Goal: Task Accomplishment & Management: Use online tool/utility

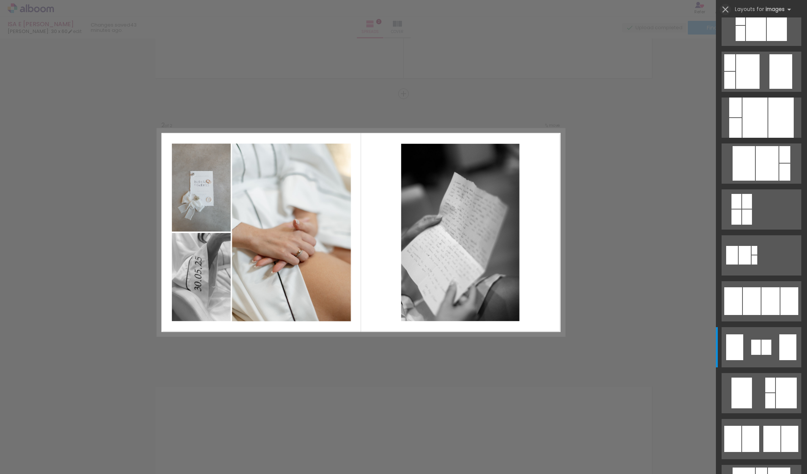
click at [725, 8] on iron-icon at bounding box center [725, 9] width 11 height 11
click at [585, 249] on div "Confirm Cancel" at bounding box center [403, 229] width 807 height 850
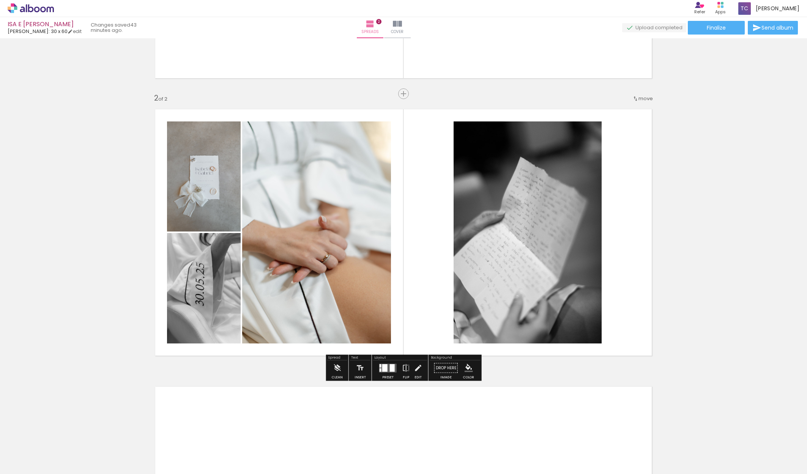
click at [385, 365] on div at bounding box center [384, 368] width 5 height 8
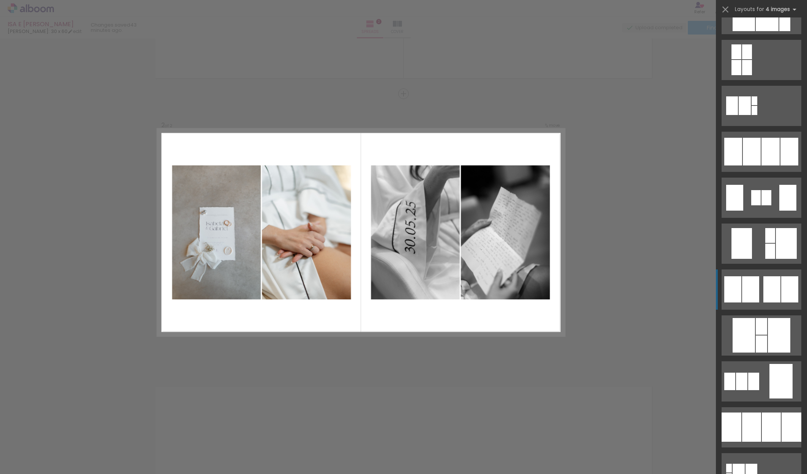
scroll to position [443, 0]
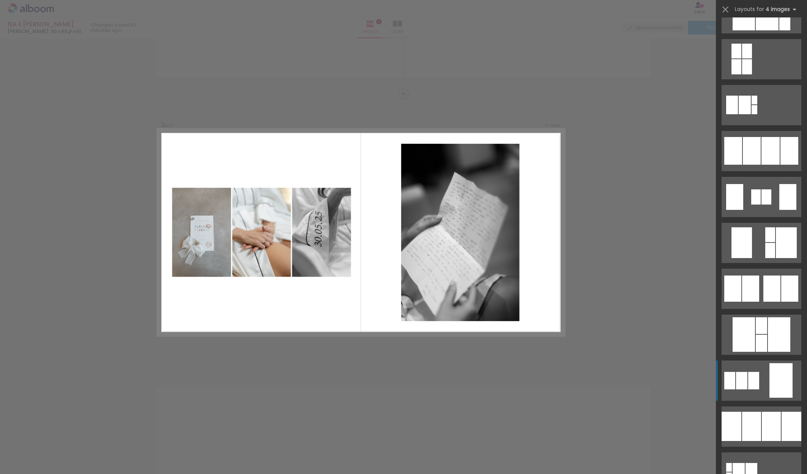
click at [773, 378] on div at bounding box center [780, 380] width 23 height 35
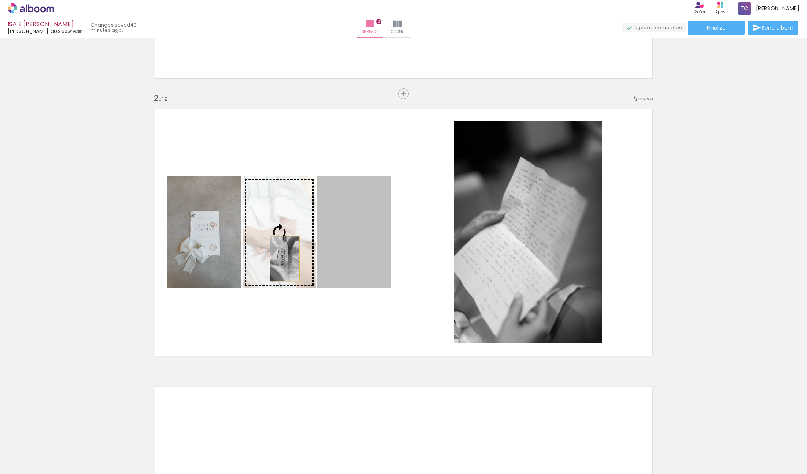
drag, startPoint x: 338, startPoint y: 260, endPoint x: 285, endPoint y: 259, distance: 53.5
click at [0, 0] on slot at bounding box center [0, 0] width 0 height 0
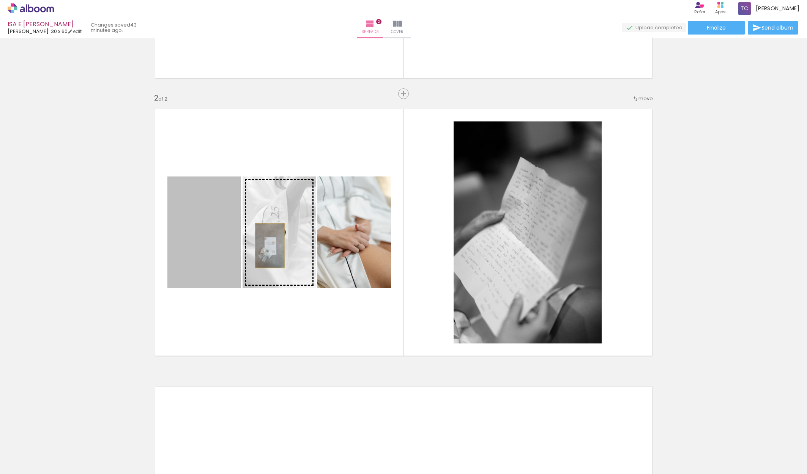
drag, startPoint x: 223, startPoint y: 247, endPoint x: 270, endPoint y: 245, distance: 47.1
click at [0, 0] on slot at bounding box center [0, 0] width 0 height 0
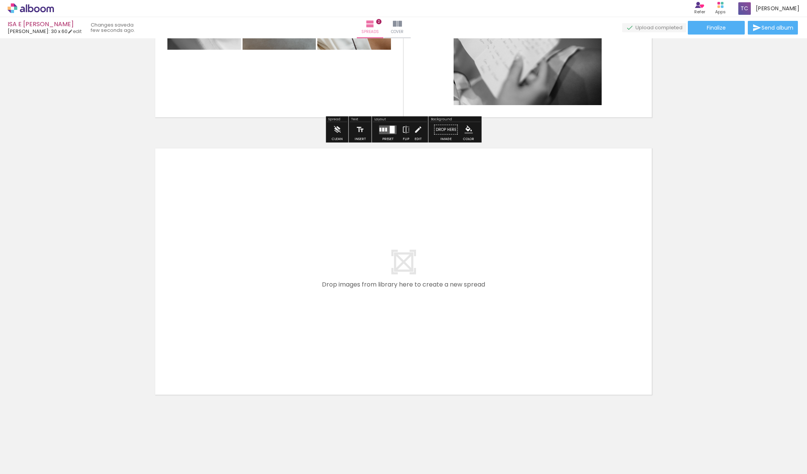
scroll to position [0, 0]
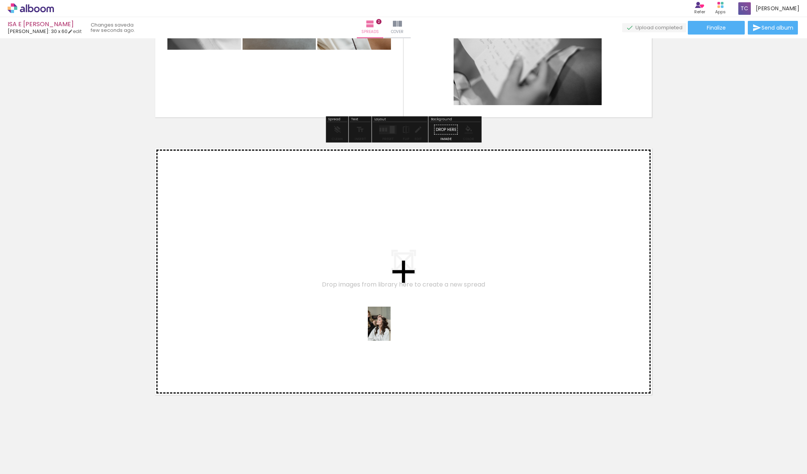
drag, startPoint x: 425, startPoint y: 452, endPoint x: 390, endPoint y: 329, distance: 127.4
click at [390, 329] on quentale-workspace at bounding box center [403, 237] width 807 height 474
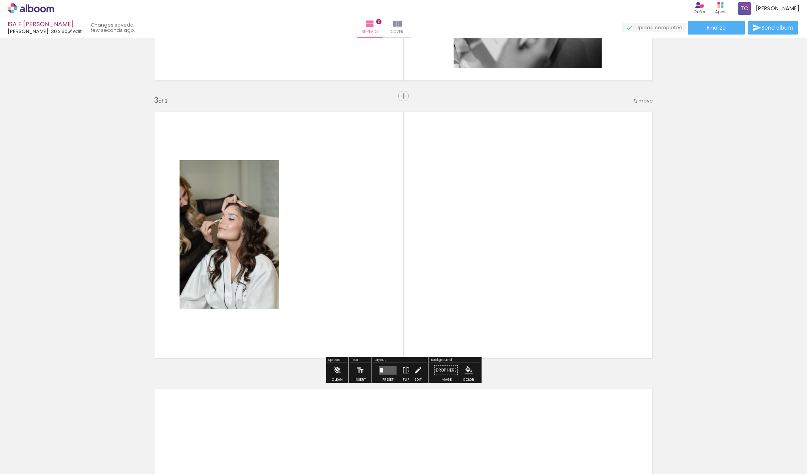
scroll to position [512, 0]
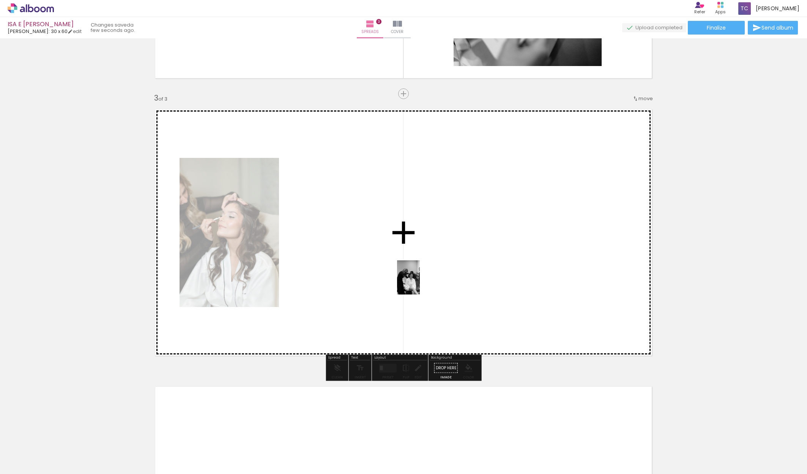
drag, startPoint x: 549, startPoint y: 455, endPoint x: 420, endPoint y: 283, distance: 215.7
click at [420, 283] on quentale-workspace at bounding box center [403, 237] width 807 height 474
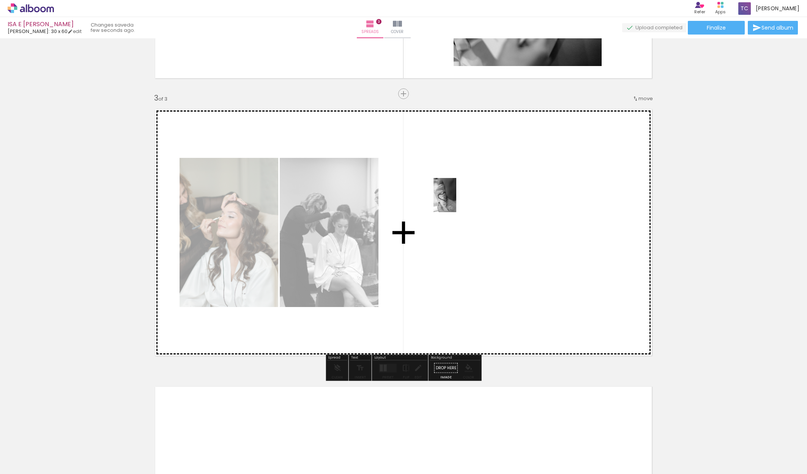
drag, startPoint x: 589, startPoint y: 459, endPoint x: 468, endPoint y: 220, distance: 268.1
click at [468, 220] on quentale-workspace at bounding box center [403, 237] width 807 height 474
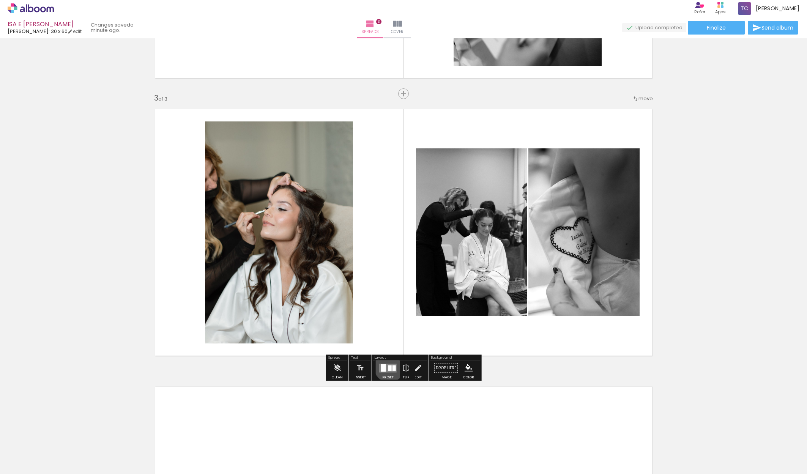
click at [388, 367] on div at bounding box center [389, 368] width 3 height 6
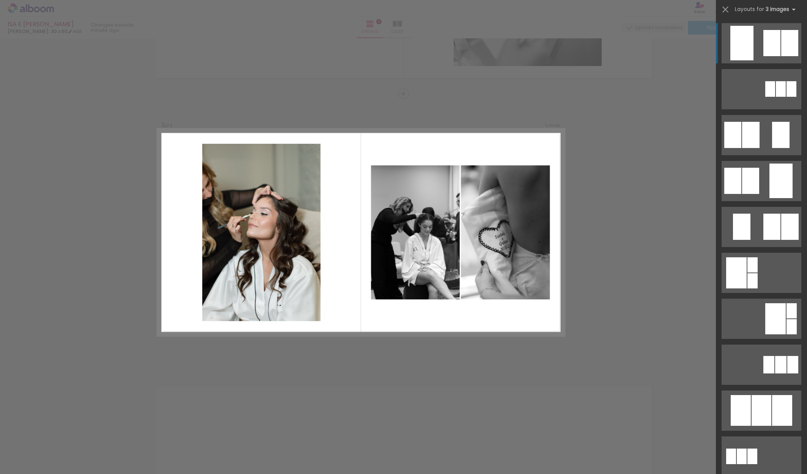
scroll to position [511, 0]
click at [414, 367] on div "Confirm Cancel" at bounding box center [403, 91] width 807 height 1128
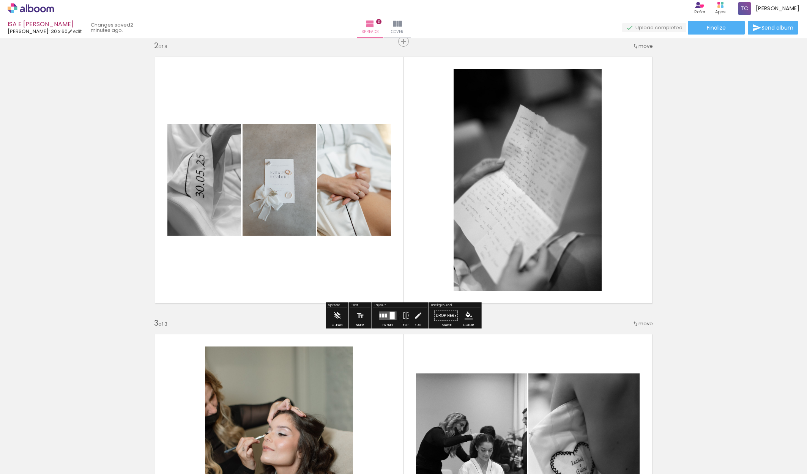
scroll to position [287, 0]
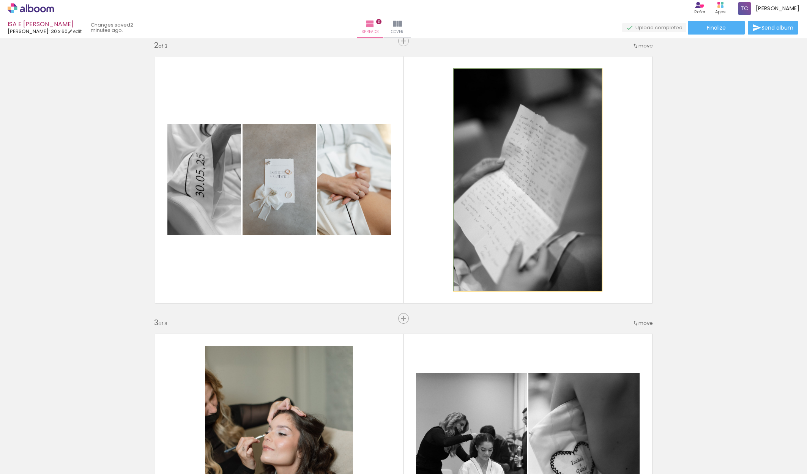
click at [507, 255] on quentale-photo at bounding box center [527, 180] width 148 height 222
click at [511, 252] on quentale-photo at bounding box center [527, 180] width 148 height 222
click at [511, 252] on quentale-photo at bounding box center [527, 179] width 148 height 222
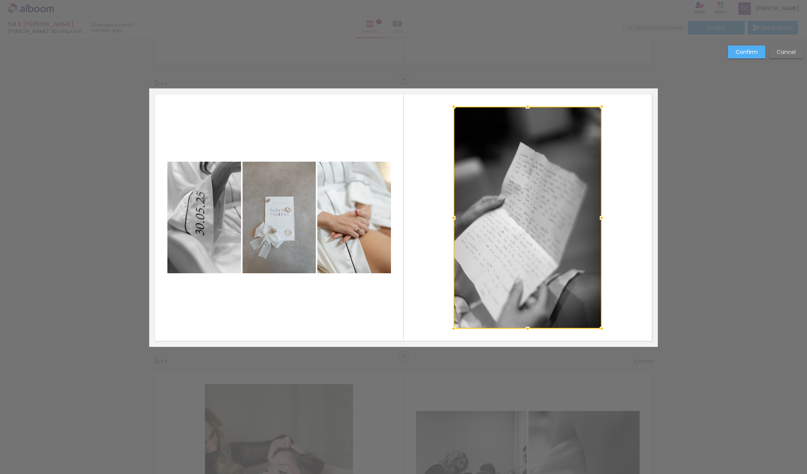
scroll to position [234, 0]
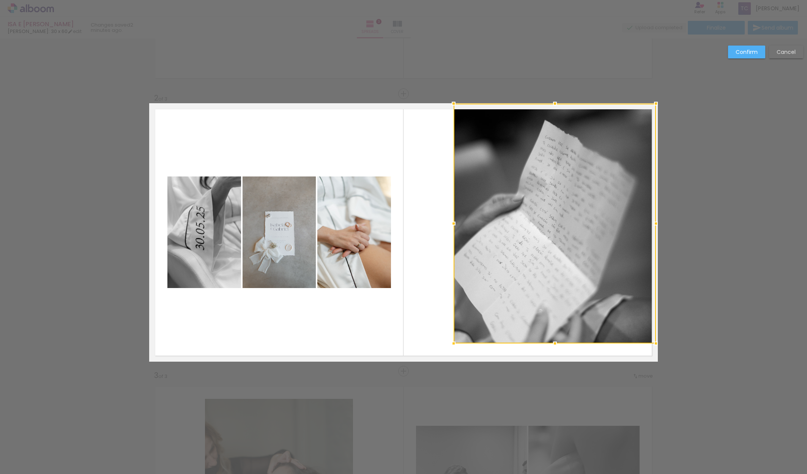
drag, startPoint x: 603, startPoint y: 121, endPoint x: 657, endPoint y: 93, distance: 61.3
click at [657, 93] on div "Add spread 1 of 3 Add spread 2 of 3 Add spread 3 of 3 Confirm Cancel" at bounding box center [403, 368] width 807 height 1128
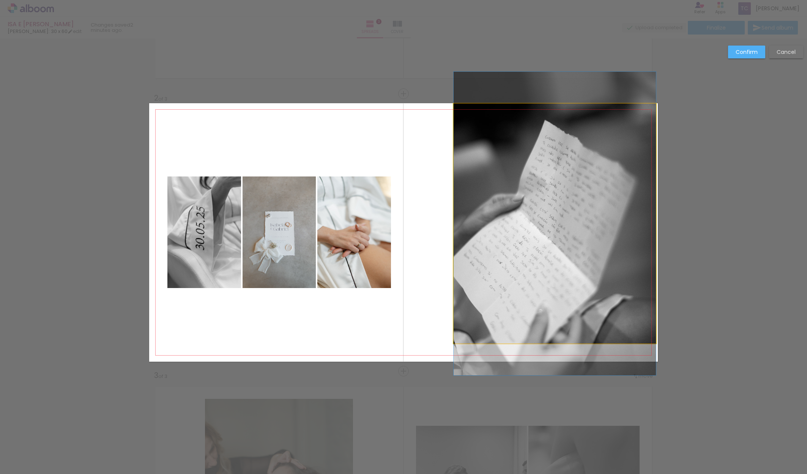
click at [455, 342] on quentale-photo at bounding box center [554, 224] width 202 height 240
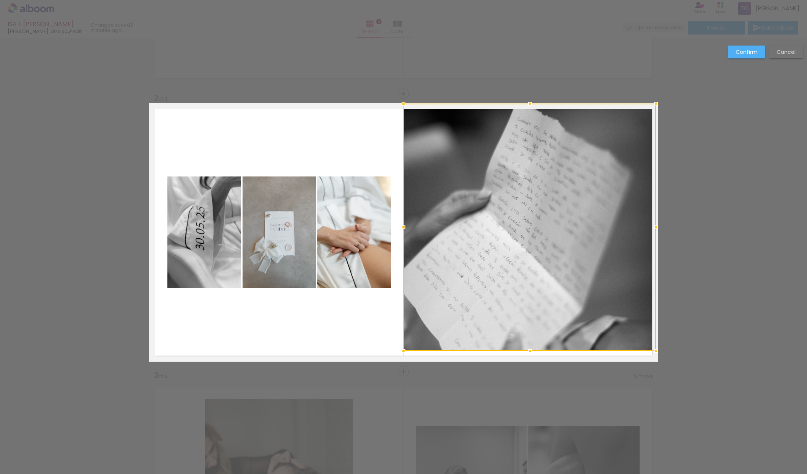
drag, startPoint x: 454, startPoint y: 343, endPoint x: 404, endPoint y: 381, distance: 61.8
click at [404, 381] on div "Add spread 1 of 3 Add spread 2 of 3 Add spread 3 of 3 Confirm Cancel" at bounding box center [403, 368] width 807 height 1128
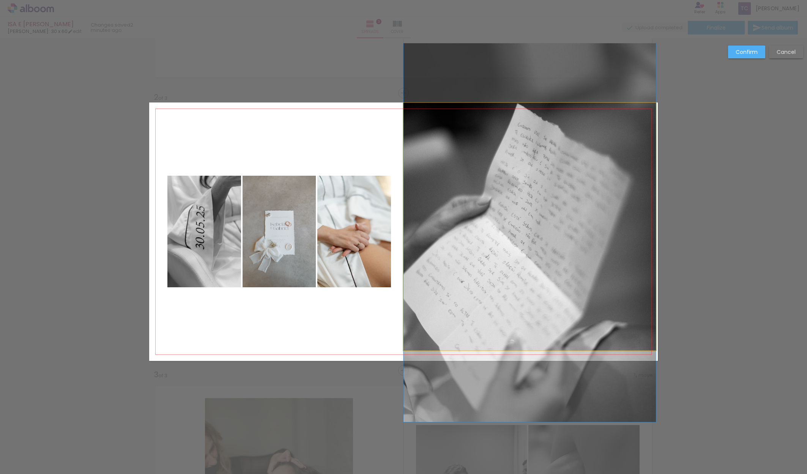
scroll to position [234, 0]
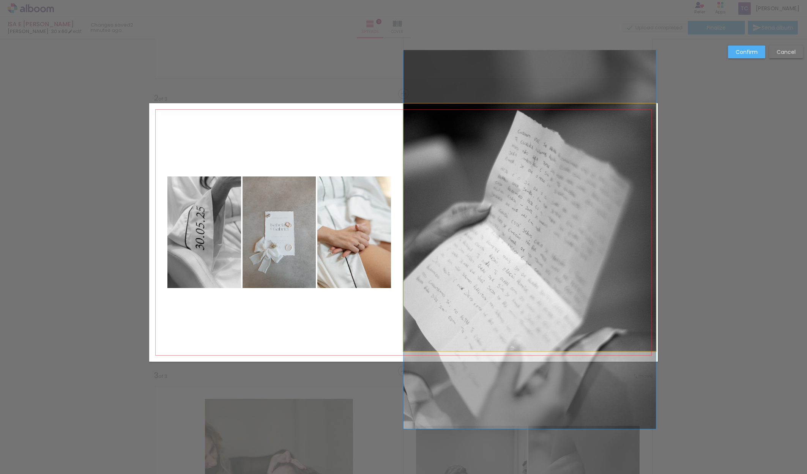
drag, startPoint x: 523, startPoint y: 242, endPoint x: 524, endPoint y: 254, distance: 12.1
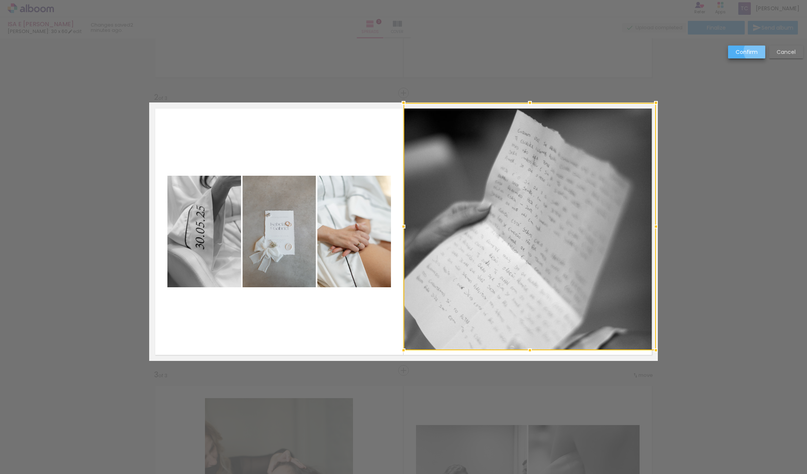
click at [0, 0] on slot "Confirm" at bounding box center [0, 0] width 0 height 0
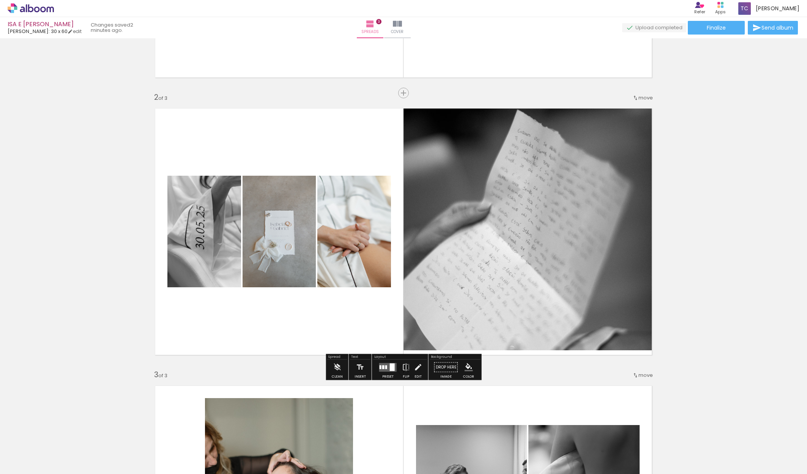
click at [681, 258] on div "Add spread 1 of 3 Add spread 2 of 3 Add spread 3 of 3" at bounding box center [403, 361] width 807 height 1110
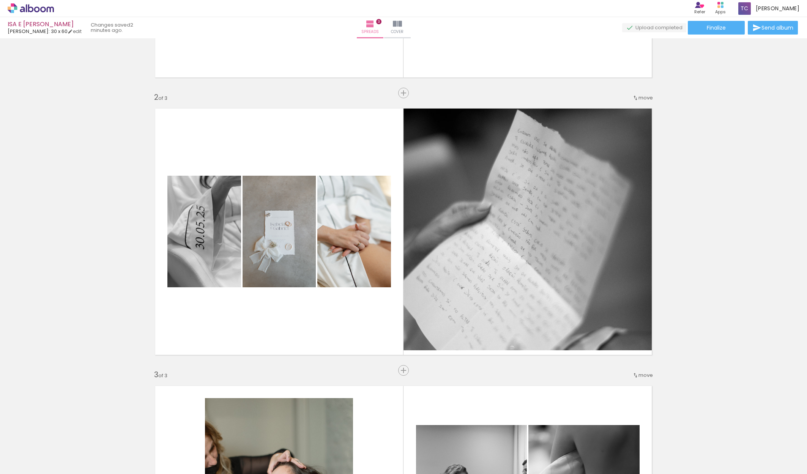
click at [684, 320] on div "Add spread 1 of 3 Add spread 2 of 3 Add spread 3 of 3" at bounding box center [403, 361] width 807 height 1110
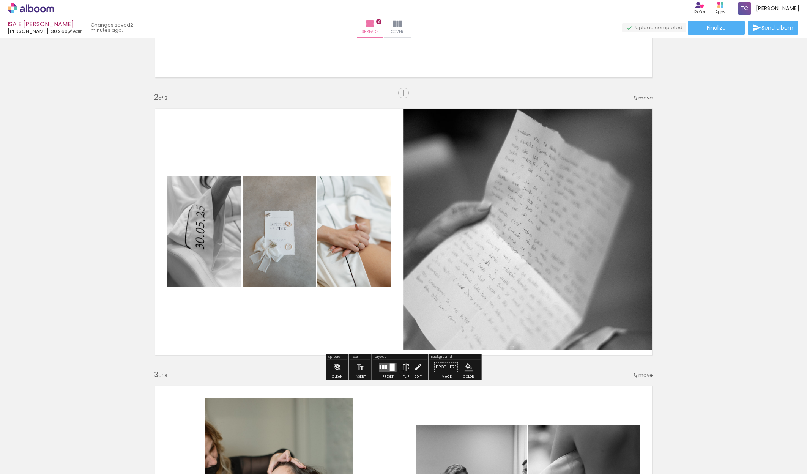
click at [473, 343] on quentale-photo at bounding box center [529, 226] width 252 height 247
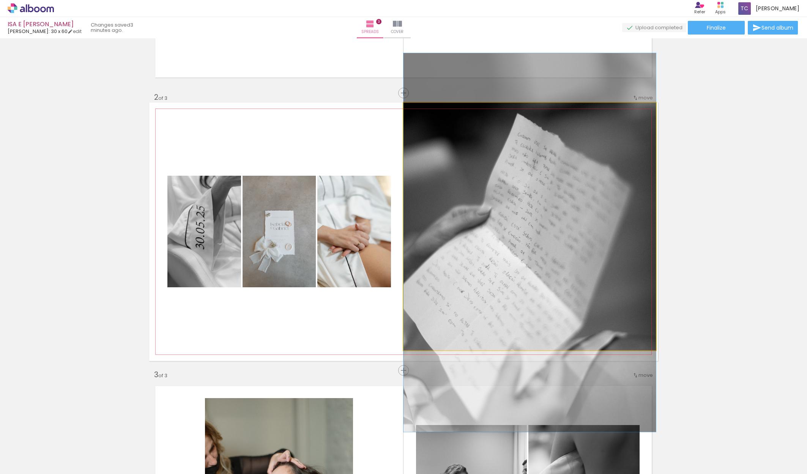
drag, startPoint x: 473, startPoint y: 343, endPoint x: 474, endPoint y: 347, distance: 3.8
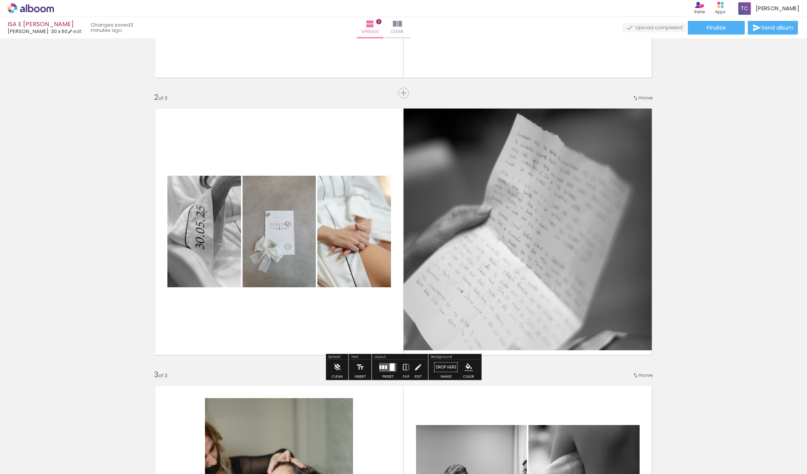
click at [474, 347] on quentale-photo at bounding box center [529, 226] width 252 height 247
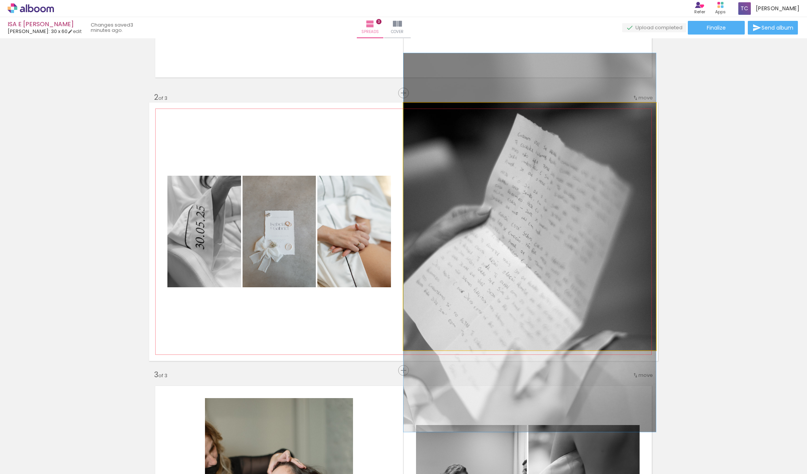
click at [474, 347] on quentale-photo at bounding box center [529, 226] width 252 height 247
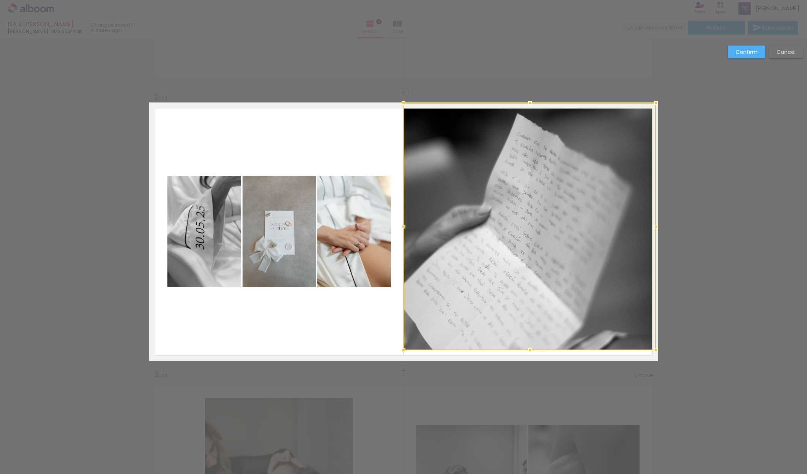
scroll to position [234, 0]
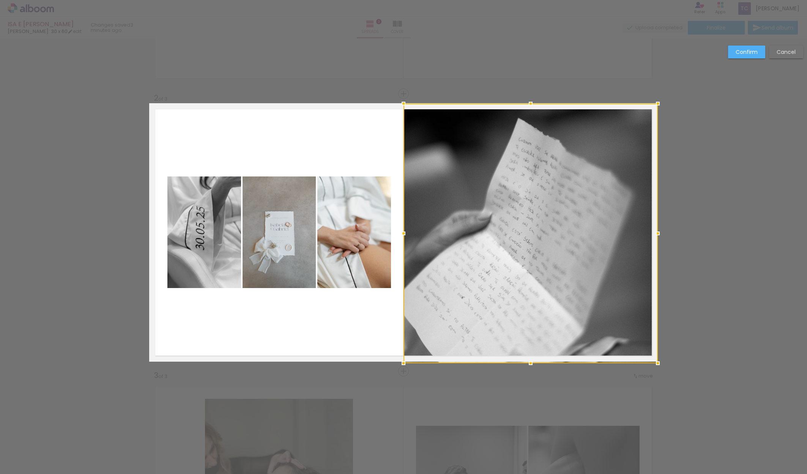
drag, startPoint x: 656, startPoint y: 351, endPoint x: 655, endPoint y: 345, distance: 6.9
click at [655, 345] on div at bounding box center [530, 234] width 254 height 260
click at [0, 0] on slot "Confirm" at bounding box center [0, 0] width 0 height 0
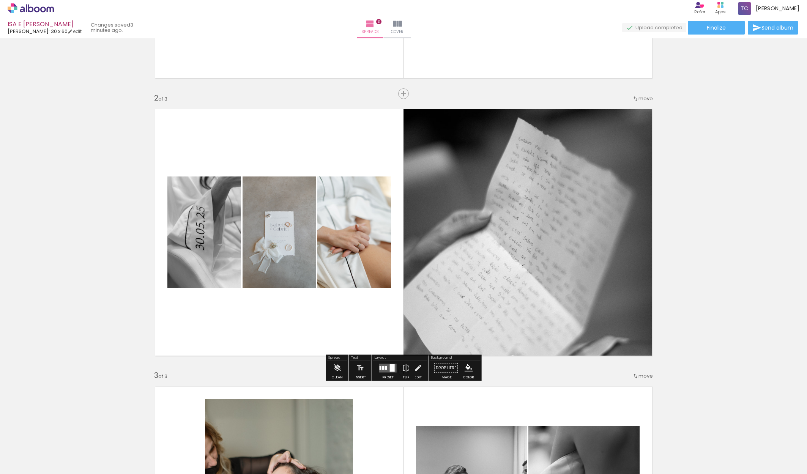
click at [672, 349] on div "Add spread 1 of 3 Add spread 2 of 3 Add spread 3 of 3" at bounding box center [403, 361] width 807 height 1110
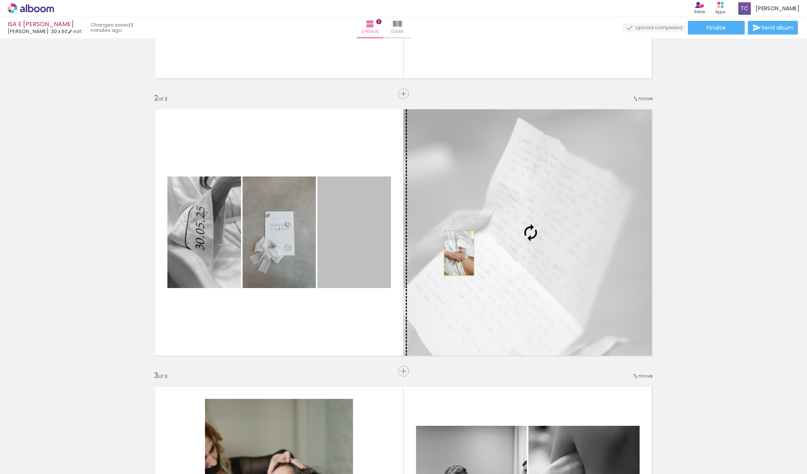
drag, startPoint x: 361, startPoint y: 252, endPoint x: 459, endPoint y: 253, distance: 97.5
click at [0, 0] on slot at bounding box center [0, 0] width 0 height 0
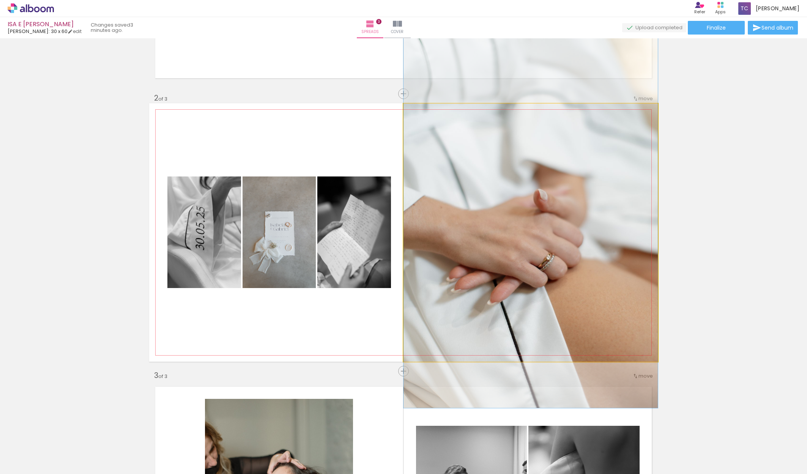
drag, startPoint x: 549, startPoint y: 262, endPoint x: 549, endPoint y: 247, distance: 15.2
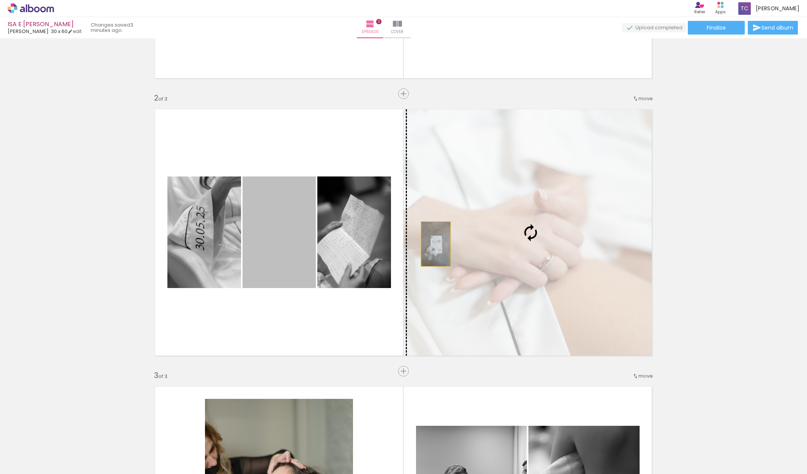
drag, startPoint x: 293, startPoint y: 250, endPoint x: 436, endPoint y: 244, distance: 142.4
click at [0, 0] on slot at bounding box center [0, 0] width 0 height 0
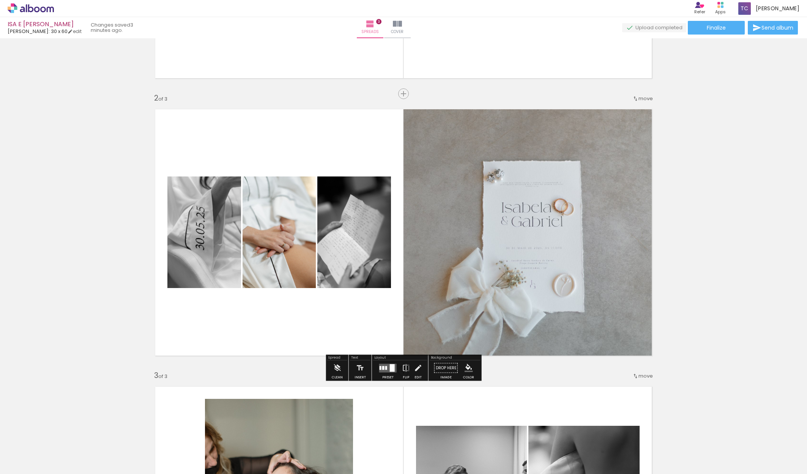
scroll to position [0, 0]
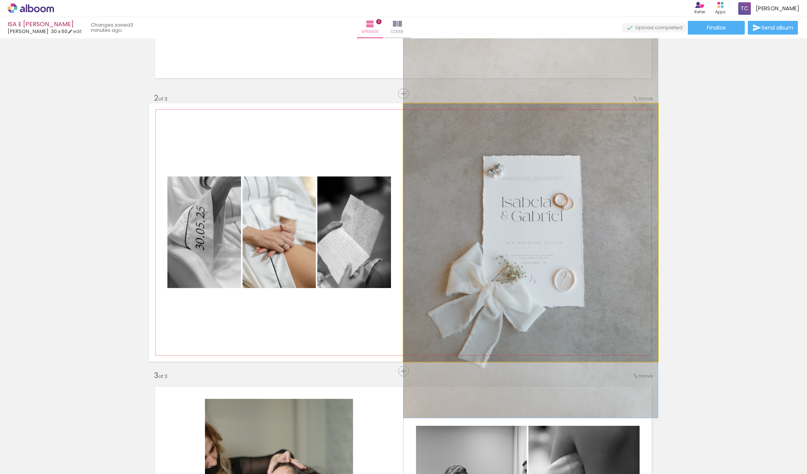
drag, startPoint x: 552, startPoint y: 239, endPoint x: 552, endPoint y: 234, distance: 5.4
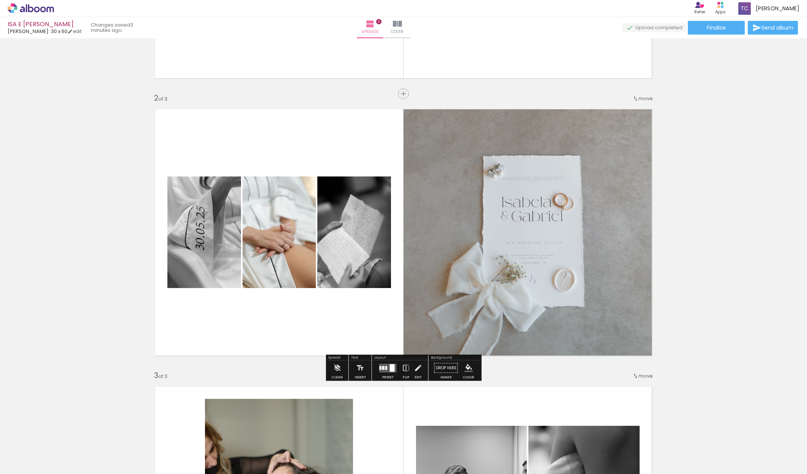
click at [740, 311] on div "Add spread 1 of 3 Add spread 2 of 3 Add spread 3 of 3" at bounding box center [403, 361] width 807 height 1110
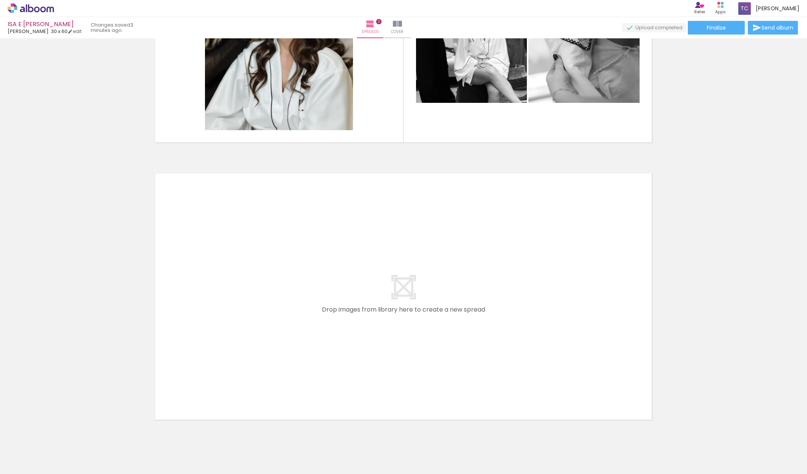
scroll to position [0, 2464]
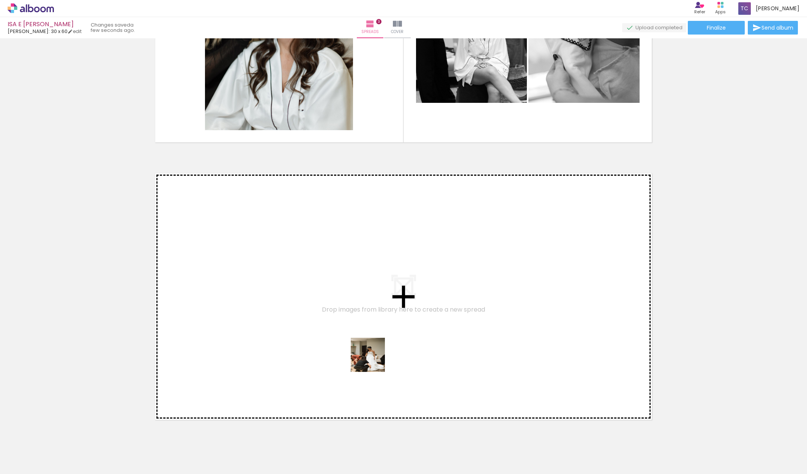
drag, startPoint x: 378, startPoint y: 456, endPoint x: 406, endPoint y: 429, distance: 38.9
click at [373, 357] on quentale-workspace at bounding box center [403, 237] width 807 height 474
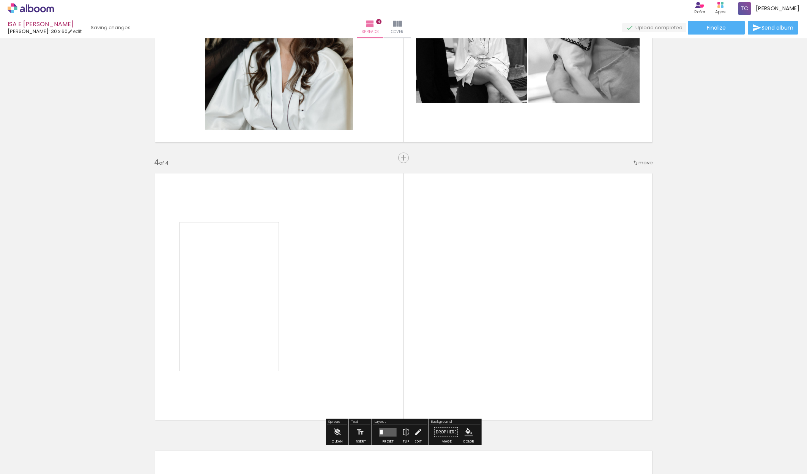
scroll to position [789, 0]
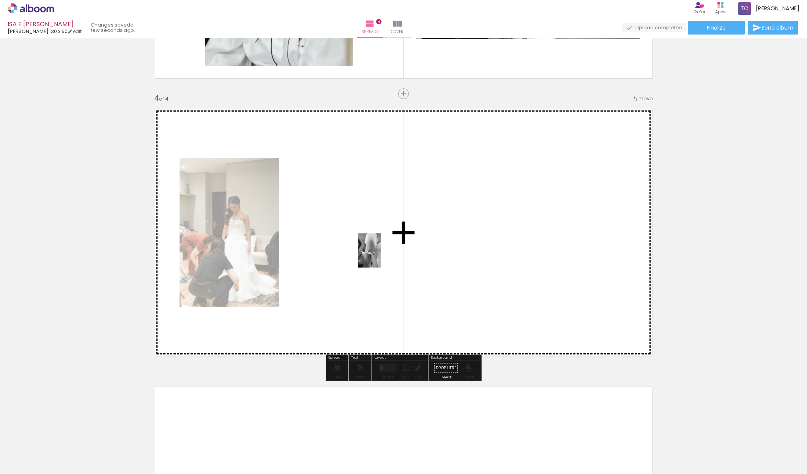
drag, startPoint x: 419, startPoint y: 449, endPoint x: 381, endPoint y: 256, distance: 196.5
click at [381, 256] on quentale-workspace at bounding box center [403, 237] width 807 height 474
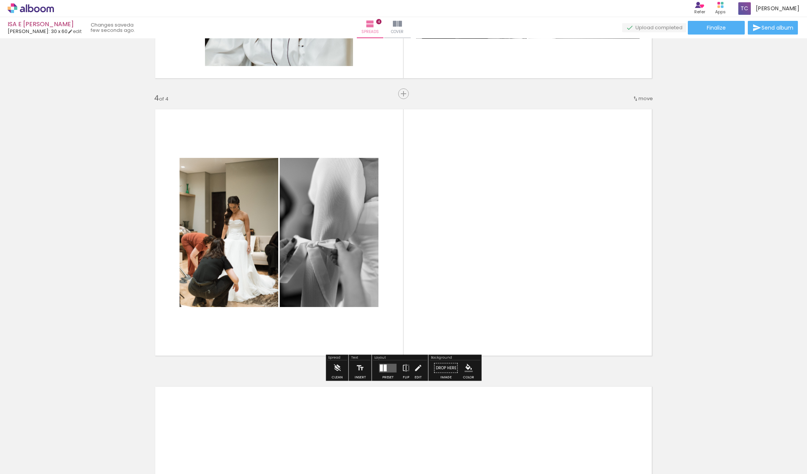
click at [387, 371] on quentale-layouter at bounding box center [387, 367] width 17 height 9
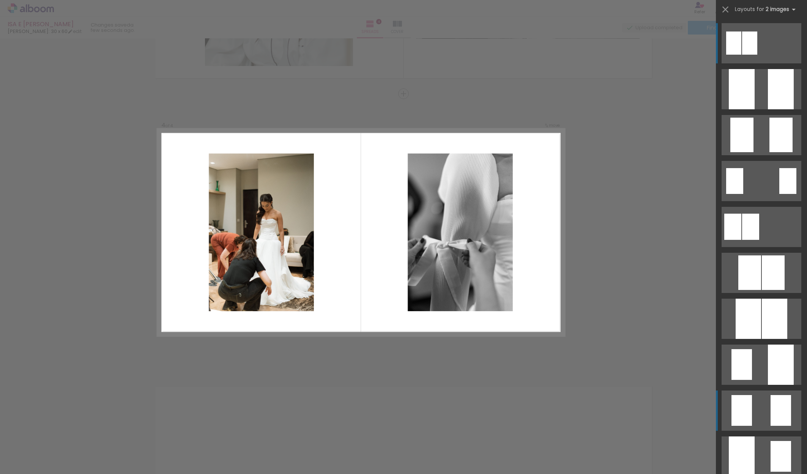
click at [776, 423] on div at bounding box center [780, 410] width 20 height 31
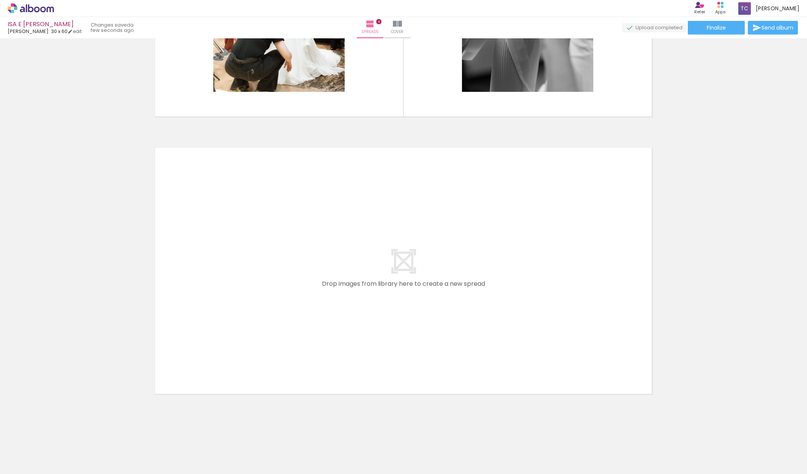
scroll to position [0, 0]
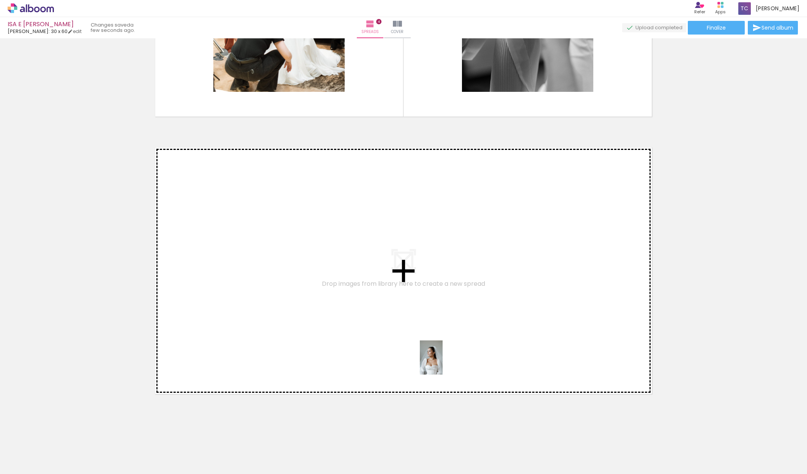
drag, startPoint x: 466, startPoint y: 460, endPoint x: 442, endPoint y: 363, distance: 99.9
click at [442, 363] on quentale-workspace at bounding box center [403, 237] width 807 height 474
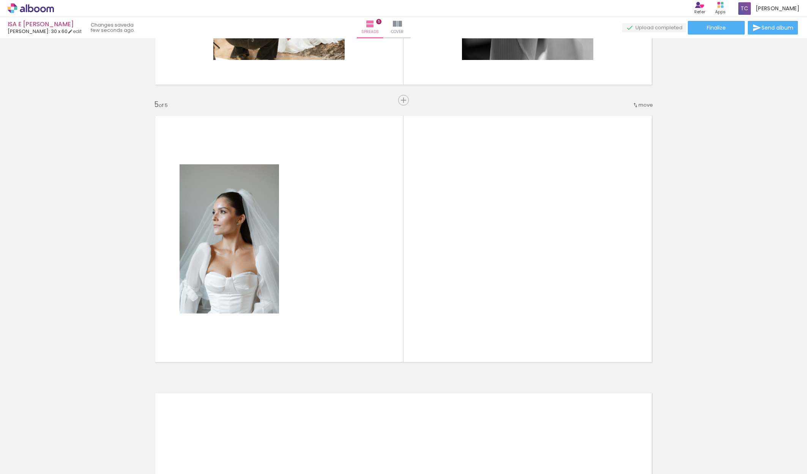
scroll to position [1066, 0]
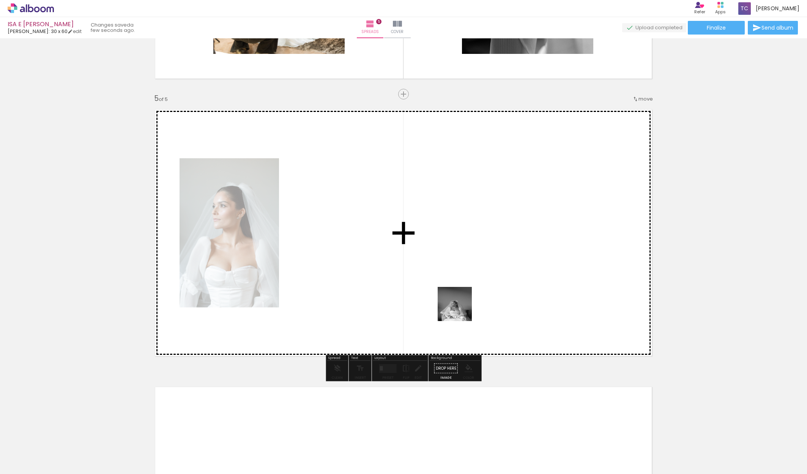
drag, startPoint x: 503, startPoint y: 457, endPoint x: 516, endPoint y: 344, distance: 114.2
click at [459, 303] on quentale-workspace at bounding box center [403, 237] width 807 height 474
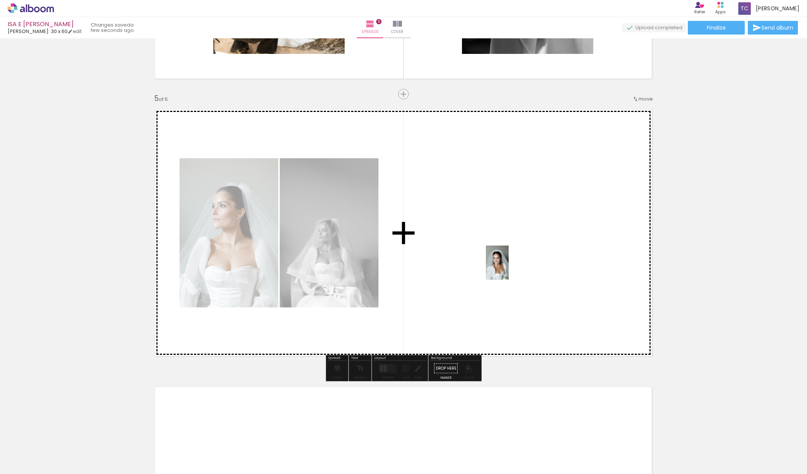
drag, startPoint x: 545, startPoint y: 455, endPoint x: 508, endPoint y: 268, distance: 190.6
click at [508, 268] on quentale-workspace at bounding box center [403, 237] width 807 height 474
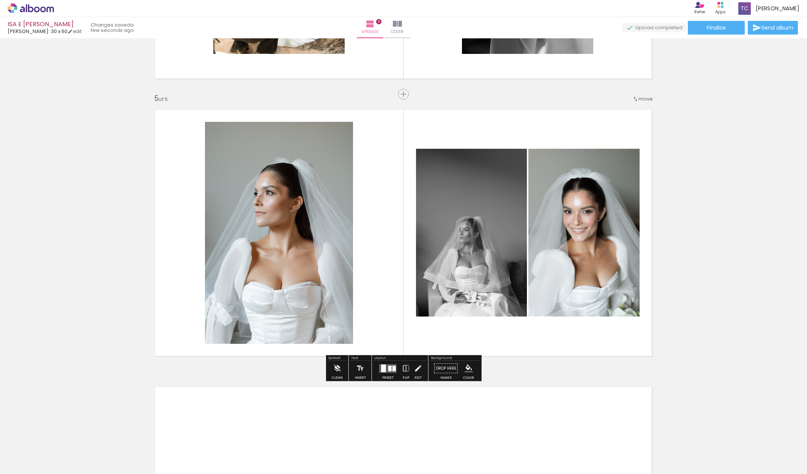
click at [382, 369] on div at bounding box center [383, 368] width 5 height 8
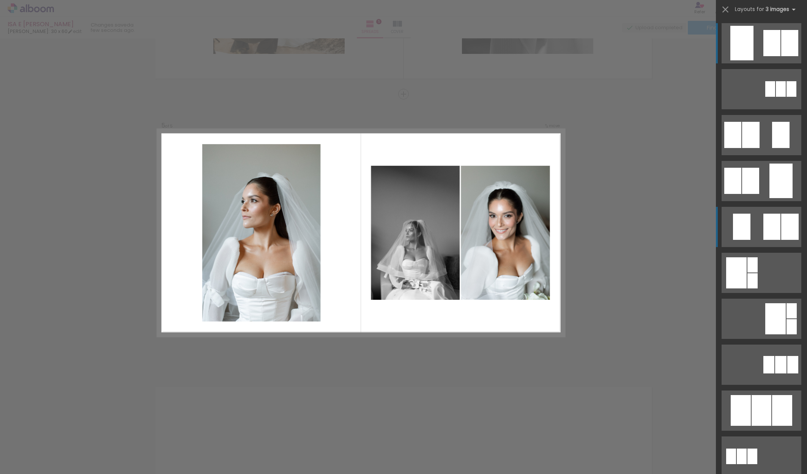
scroll to position [1067, 0]
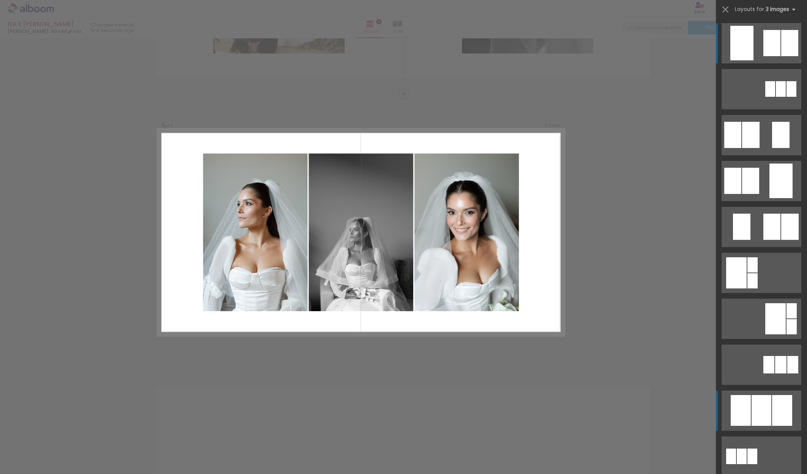
click at [761, 398] on div at bounding box center [761, 410] width 20 height 31
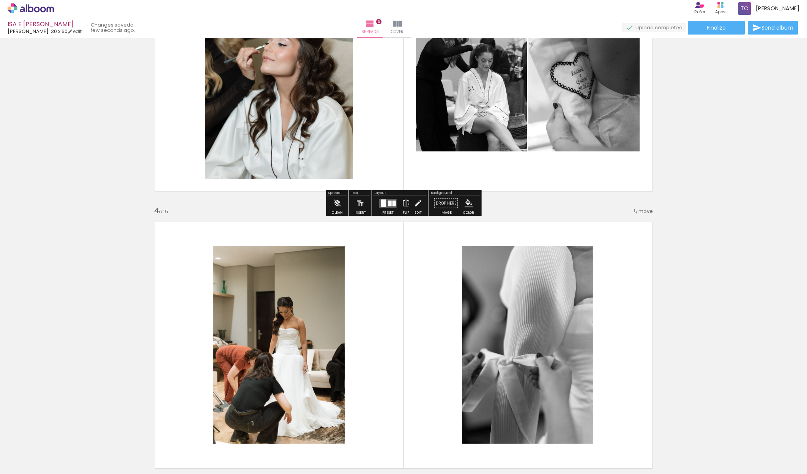
scroll to position [681, 0]
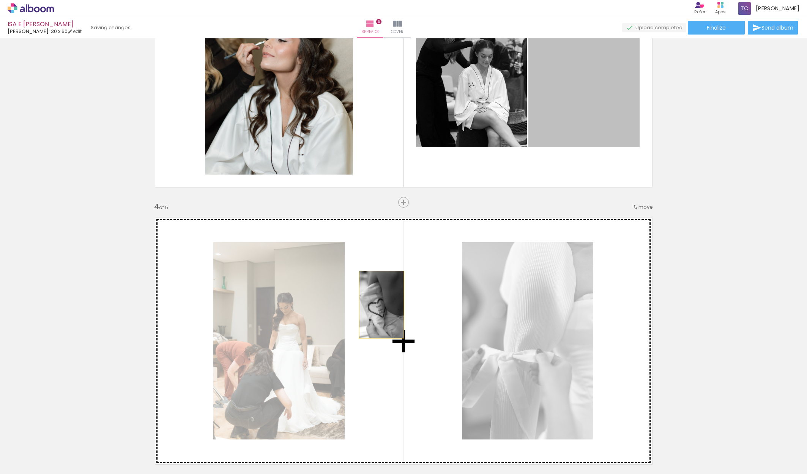
drag, startPoint x: 568, startPoint y: 113, endPoint x: 381, endPoint y: 305, distance: 267.5
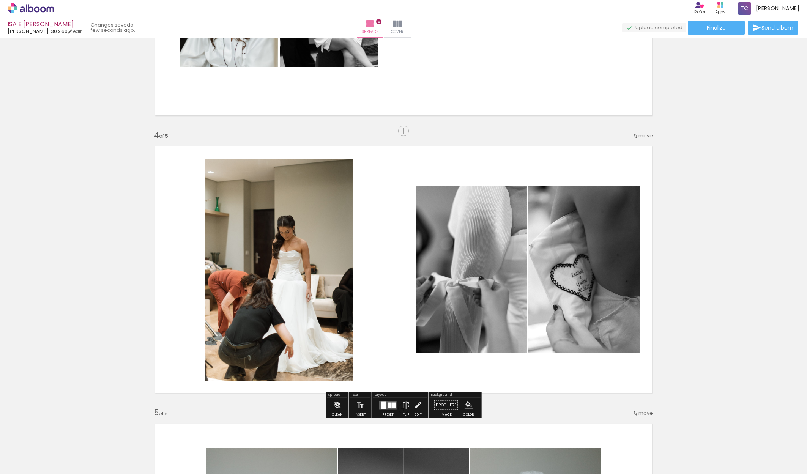
scroll to position [753, 0]
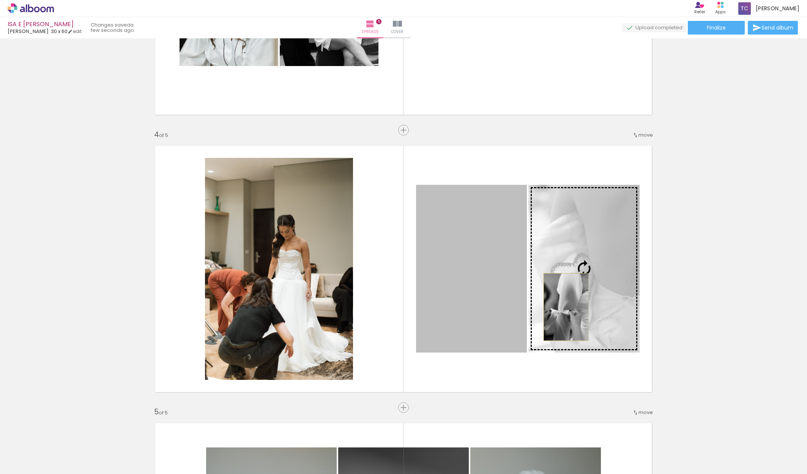
drag, startPoint x: 511, startPoint y: 310, endPoint x: 566, endPoint y: 307, distance: 55.1
click at [0, 0] on slot at bounding box center [0, 0] width 0 height 0
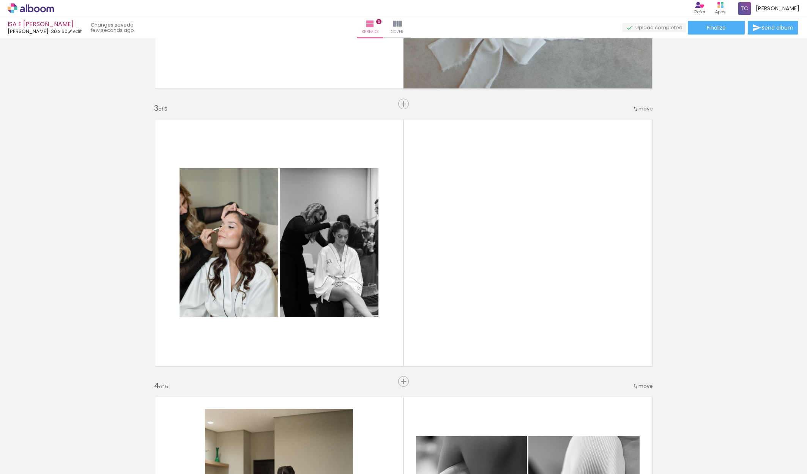
scroll to position [501, 0]
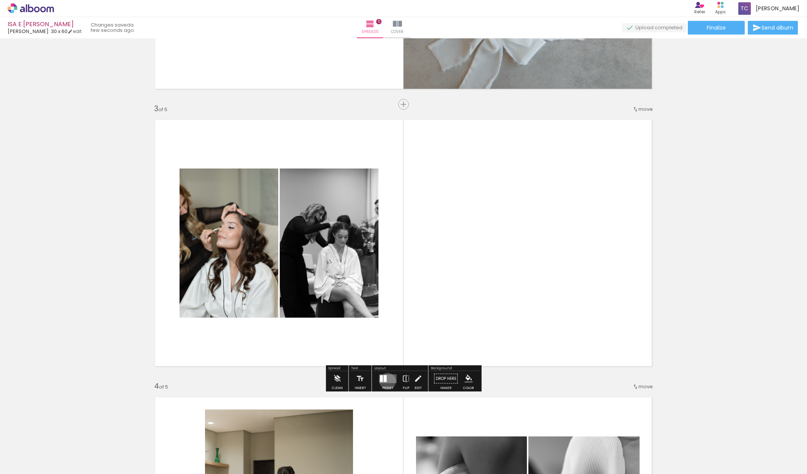
click at [387, 381] on quentale-layouter at bounding box center [387, 378] width 17 height 9
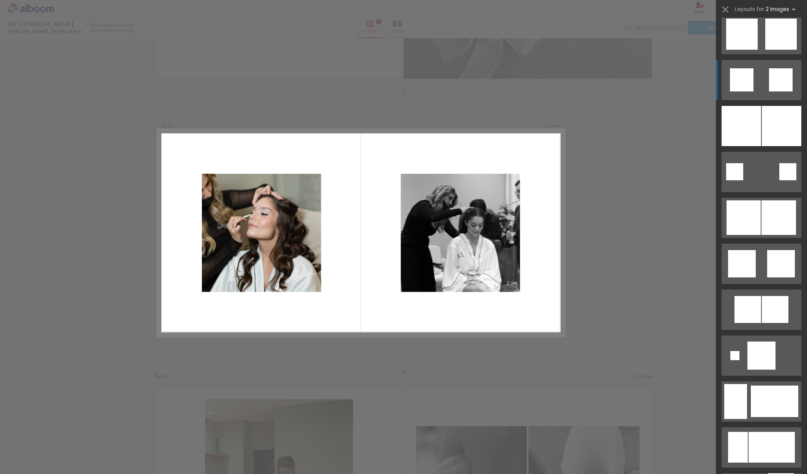
scroll to position [842, 0]
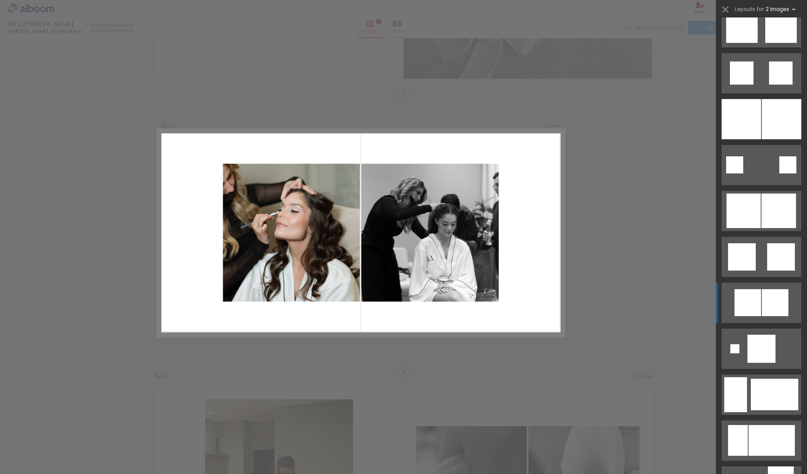
click at [765, 299] on div at bounding box center [775, 302] width 27 height 27
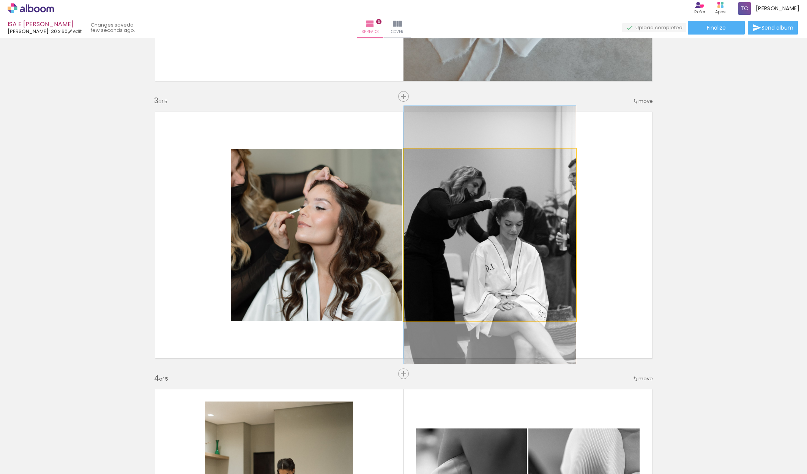
scroll to position [508, 0]
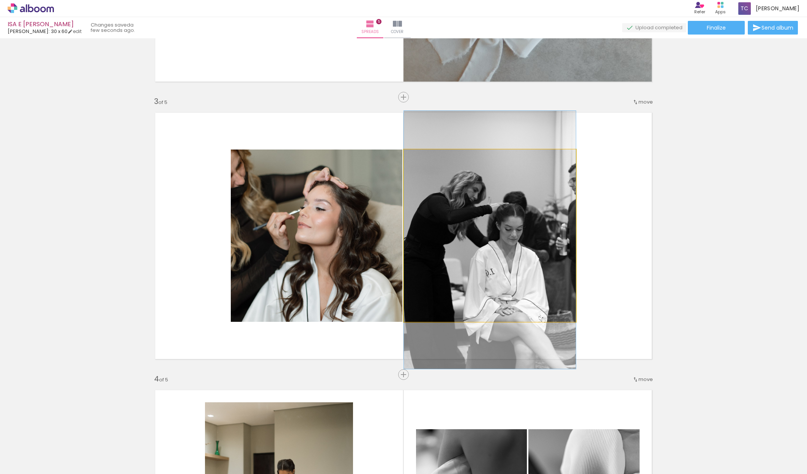
drag, startPoint x: 517, startPoint y: 230, endPoint x: 516, endPoint y: 234, distance: 4.2
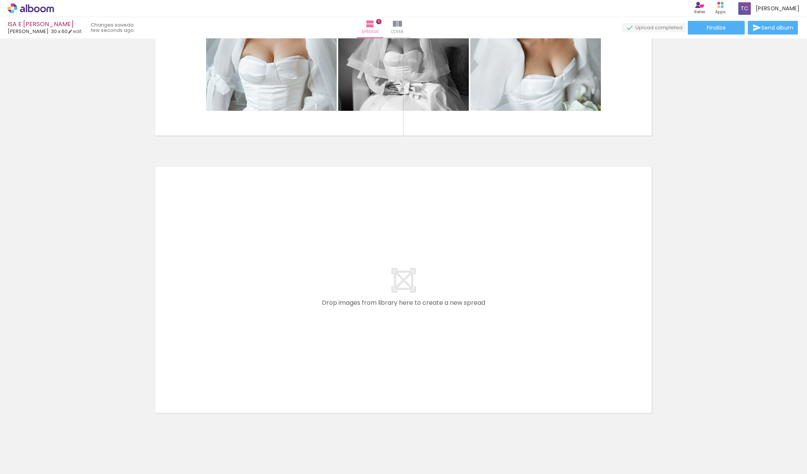
scroll to position [0, 0]
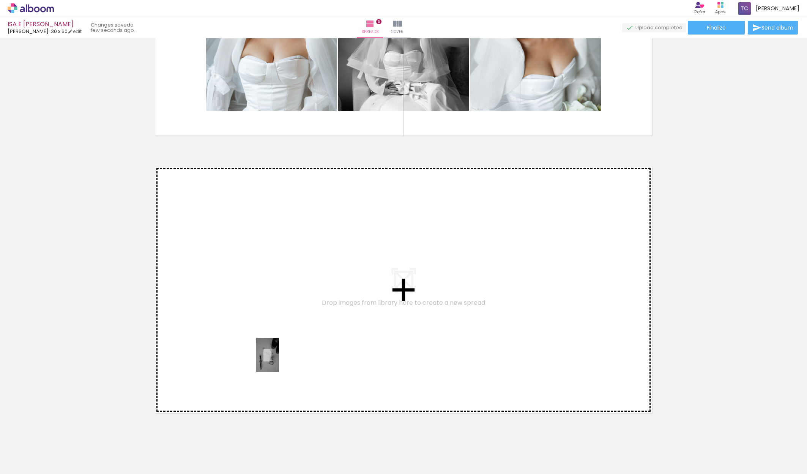
drag, startPoint x: 82, startPoint y: 460, endPoint x: 279, endPoint y: 360, distance: 220.3
click at [279, 360] on quentale-workspace at bounding box center [403, 237] width 807 height 474
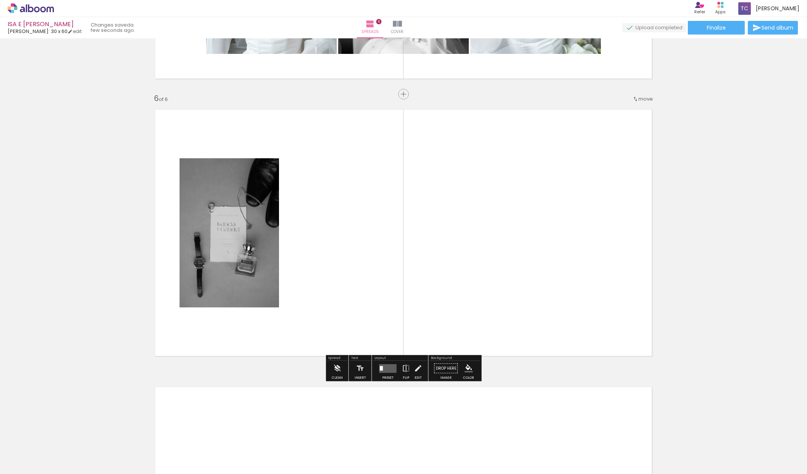
scroll to position [1344, 0]
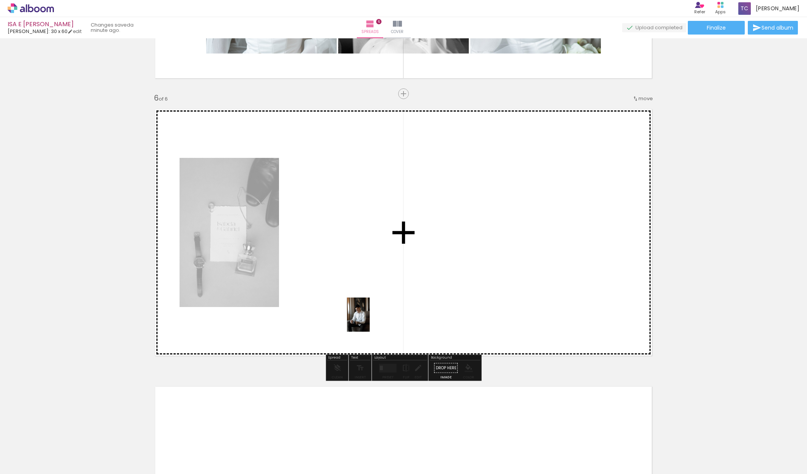
drag, startPoint x: 128, startPoint y: 456, endPoint x: 374, endPoint y: 315, distance: 283.5
click at [374, 315] on quentale-workspace at bounding box center [403, 237] width 807 height 474
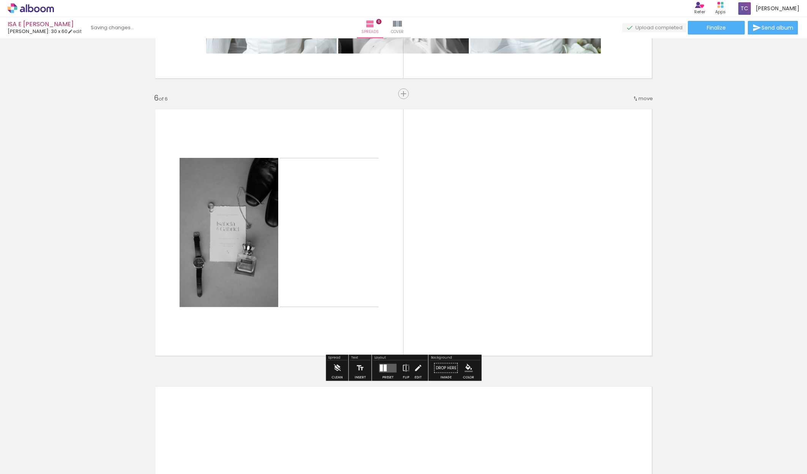
scroll to position [1341, 0]
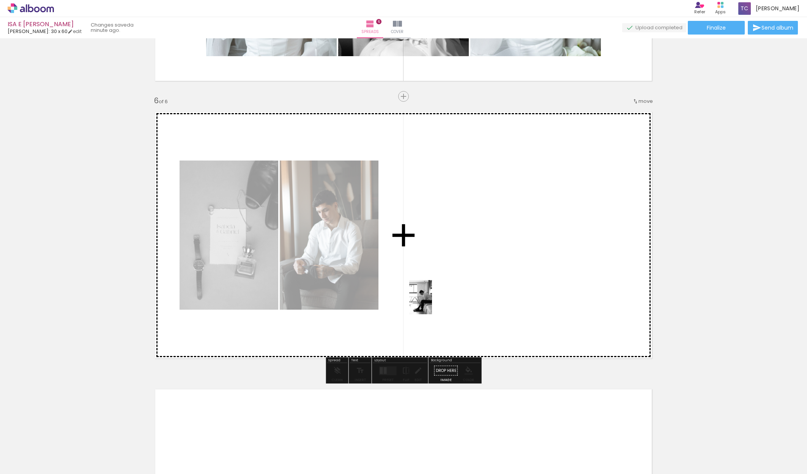
drag, startPoint x: 162, startPoint y: 449, endPoint x: 232, endPoint y: 448, distance: 70.2
click at [433, 301] on quentale-workspace at bounding box center [403, 237] width 807 height 474
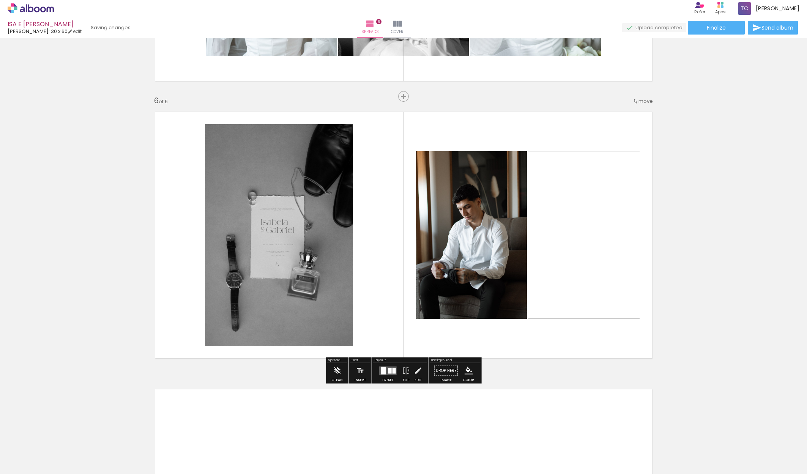
scroll to position [1339, 0]
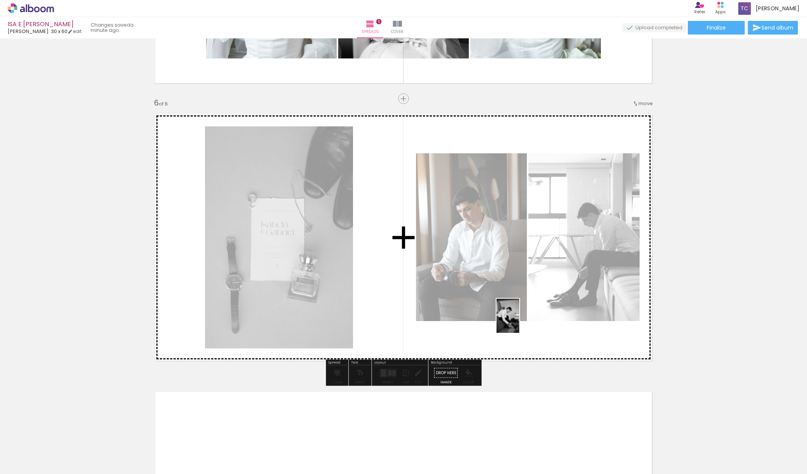
drag, startPoint x: 211, startPoint y: 453, endPoint x: 519, endPoint y: 321, distance: 335.2
click at [519, 321] on quentale-workspace at bounding box center [403, 237] width 807 height 474
click at [528, 321] on quentale-photo at bounding box center [583, 237] width 111 height 168
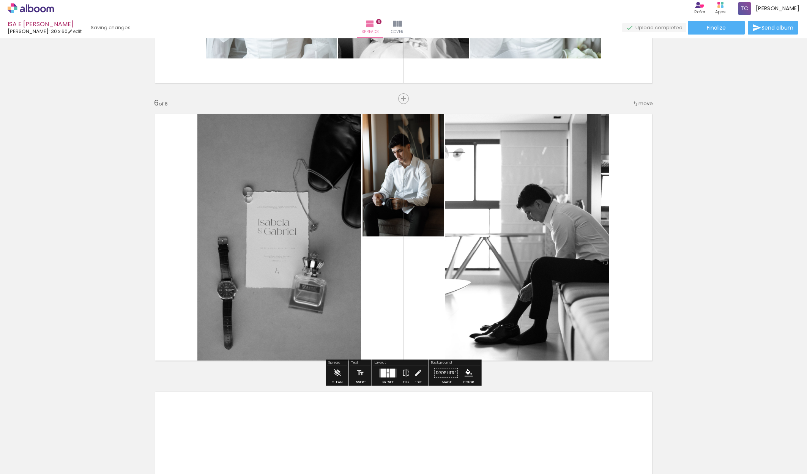
scroll to position [1337, 0]
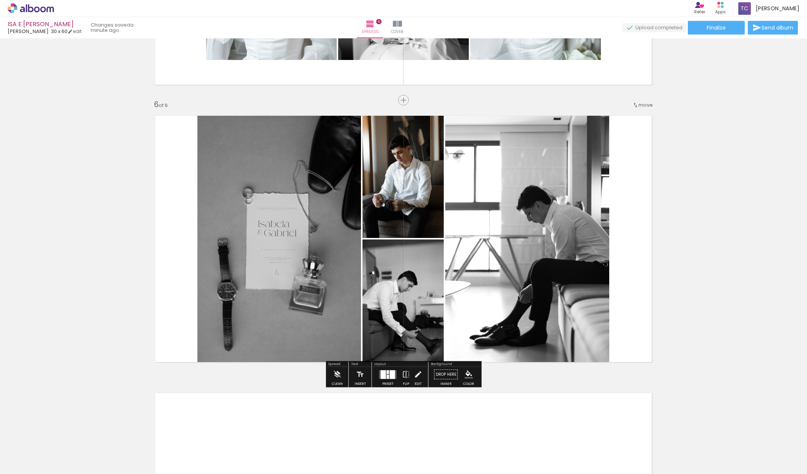
click at [388, 378] on quentale-layouter at bounding box center [387, 374] width 17 height 9
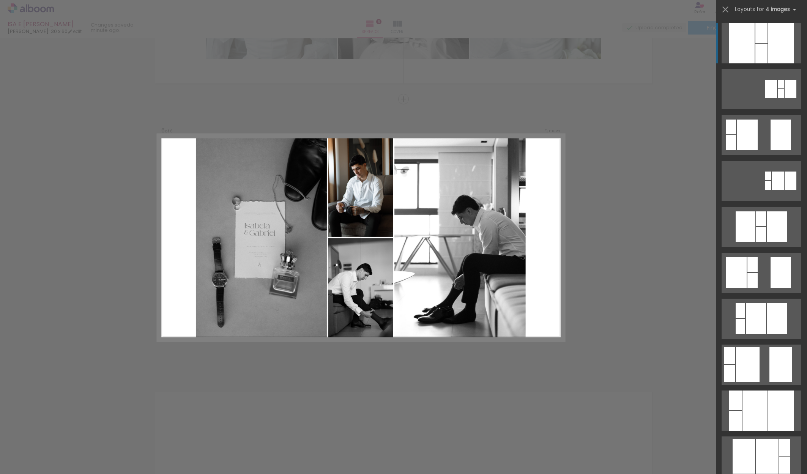
scroll to position [1344, 0]
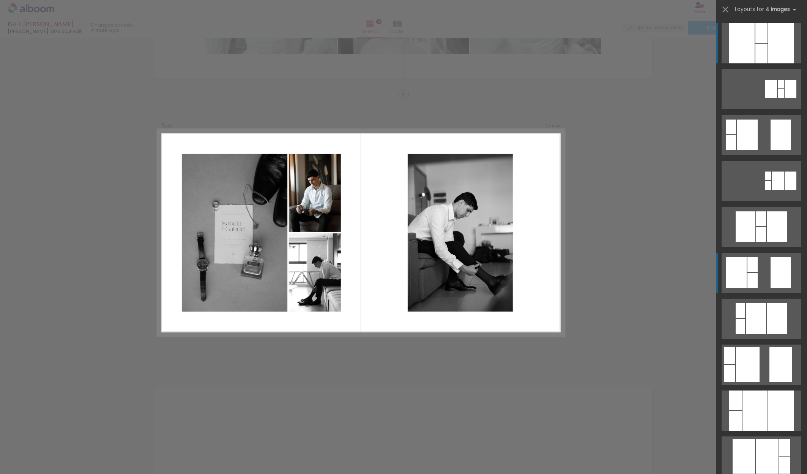
click at [771, 283] on div at bounding box center [780, 272] width 20 height 31
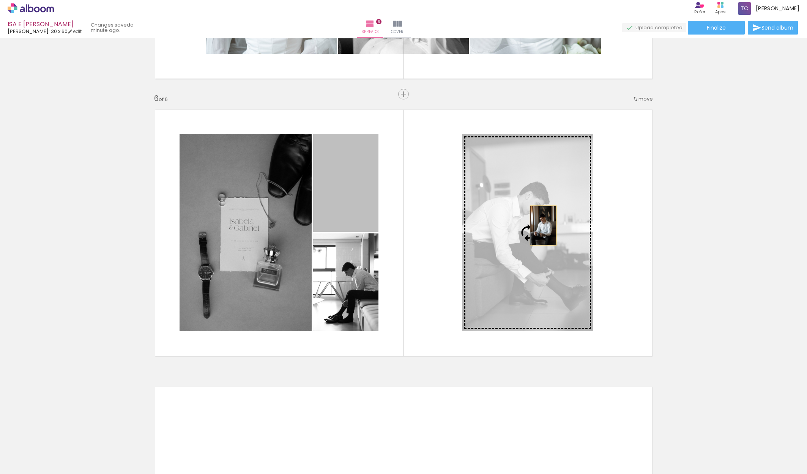
drag, startPoint x: 345, startPoint y: 209, endPoint x: 543, endPoint y: 225, distance: 198.3
click at [0, 0] on slot at bounding box center [0, 0] width 0 height 0
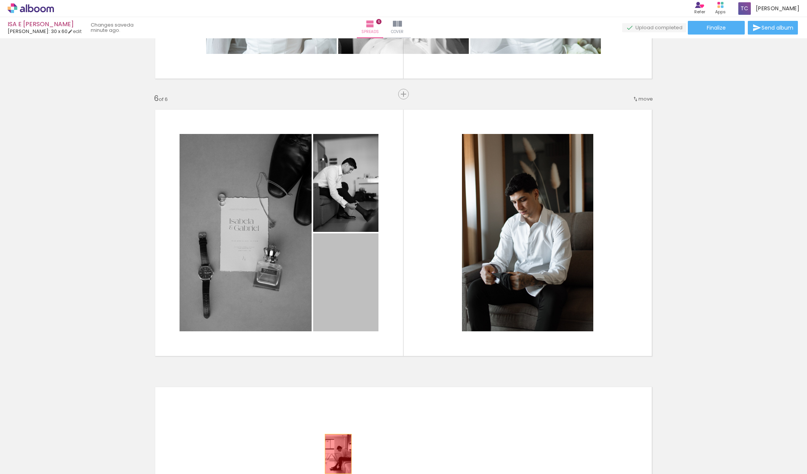
drag, startPoint x: 367, startPoint y: 290, endPoint x: 338, endPoint y: 454, distance: 166.8
click at [338, 454] on quentale-workspace at bounding box center [403, 237] width 807 height 474
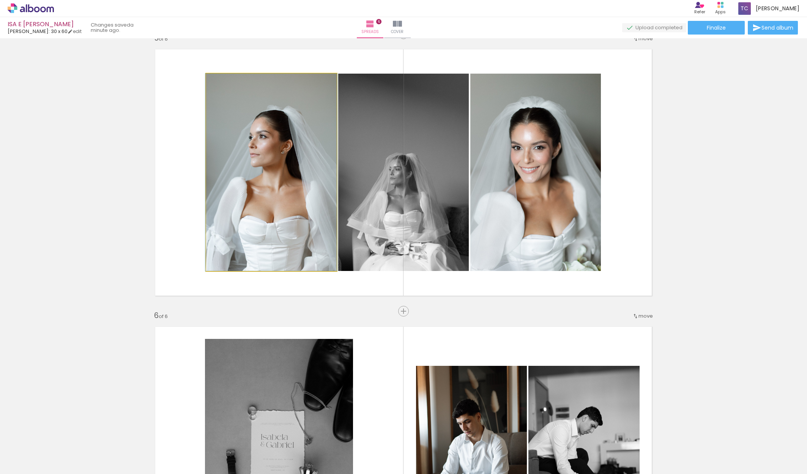
scroll to position [1128, 0]
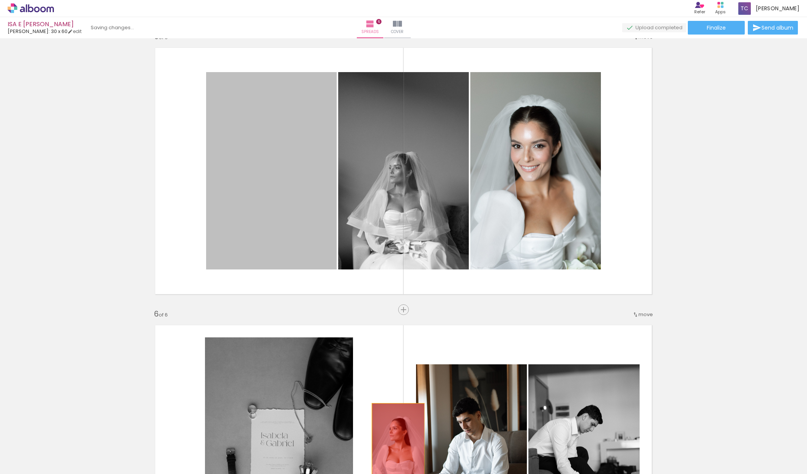
drag, startPoint x: 293, startPoint y: 208, endPoint x: 398, endPoint y: 443, distance: 257.0
click at [398, 443] on quentale-workspace at bounding box center [403, 237] width 807 height 474
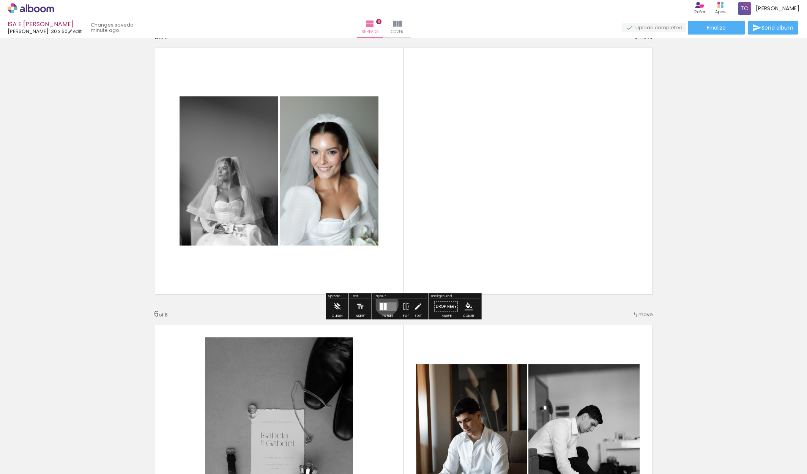
click at [385, 304] on div at bounding box center [385, 306] width 3 height 7
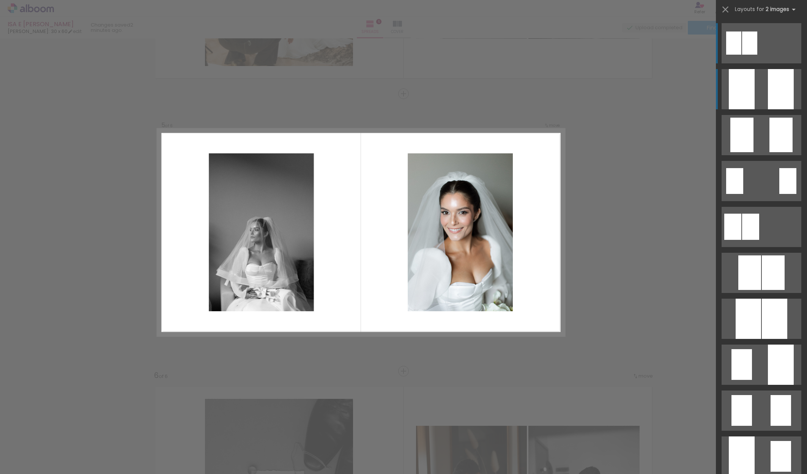
scroll to position [0, 0]
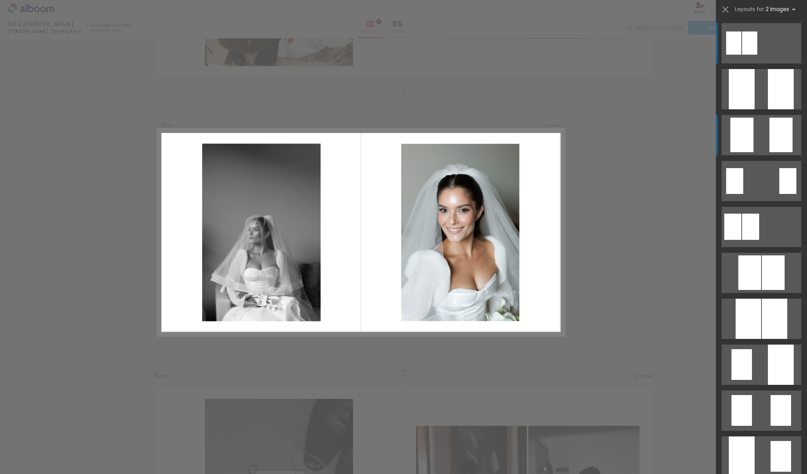
click at [772, 131] on div at bounding box center [780, 135] width 23 height 35
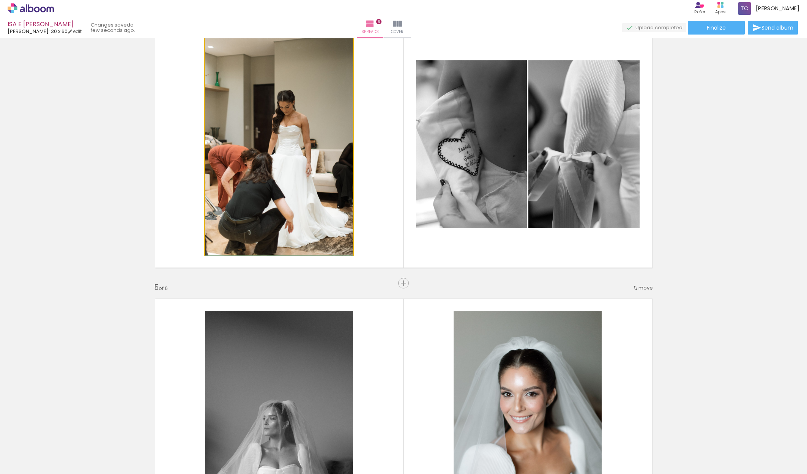
scroll to position [880, 0]
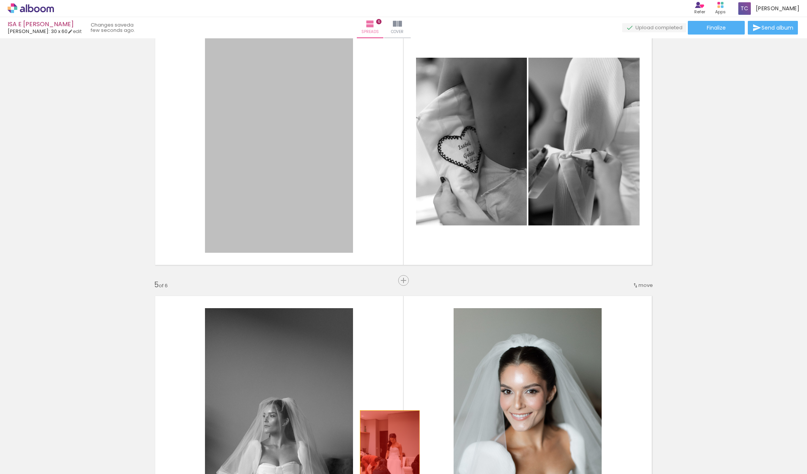
drag, startPoint x: 304, startPoint y: 202, endPoint x: 390, endPoint y: 455, distance: 267.1
click at [390, 455] on quentale-workspace at bounding box center [403, 237] width 807 height 474
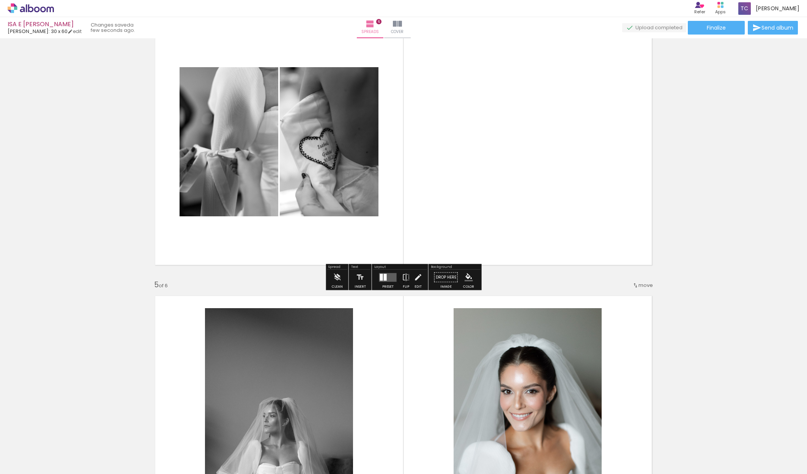
click at [390, 279] on quentale-layouter at bounding box center [387, 277] width 17 height 9
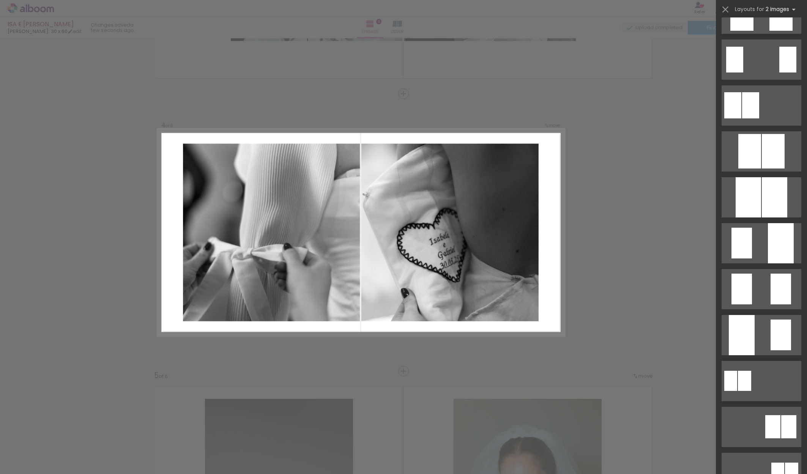
scroll to position [98, 0]
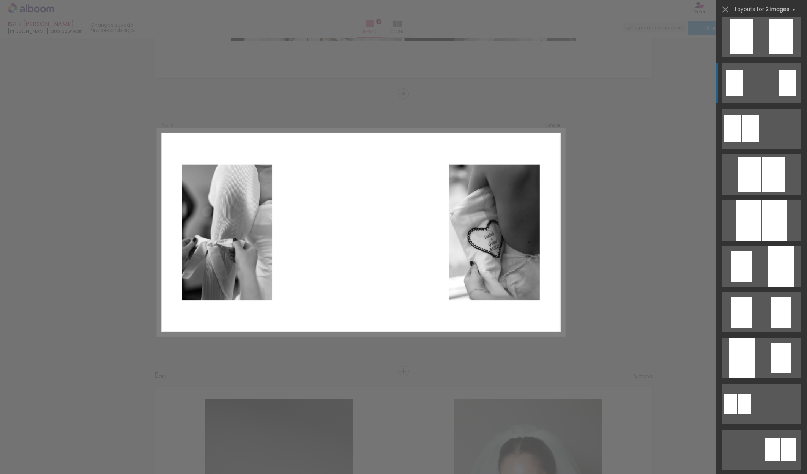
click at [760, 82] on quentale-layouter at bounding box center [761, 83] width 80 height 40
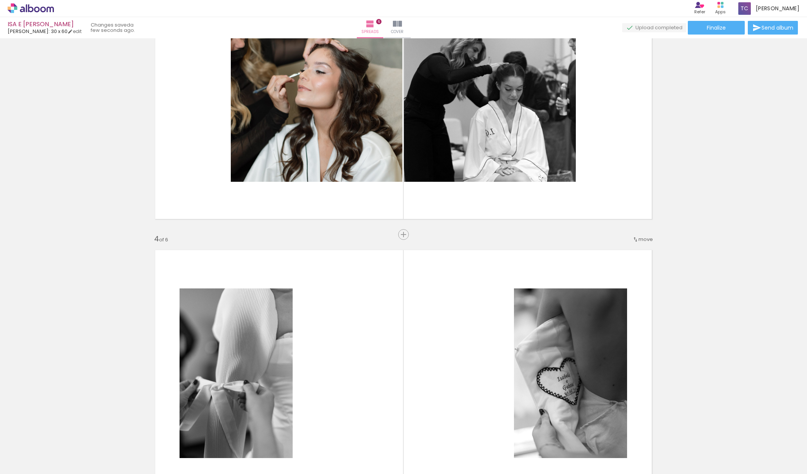
scroll to position [648, 0]
